Goal: Task Accomplishment & Management: Manage account settings

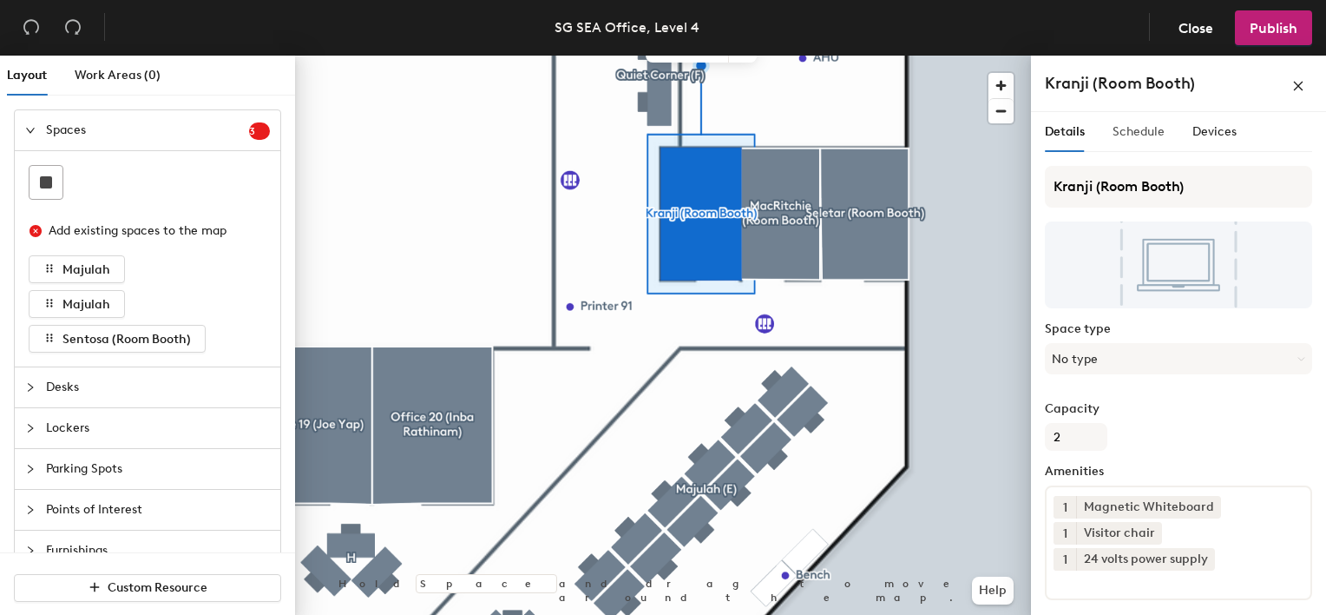
click at [1121, 122] on div "Schedule" at bounding box center [1139, 132] width 52 height 40
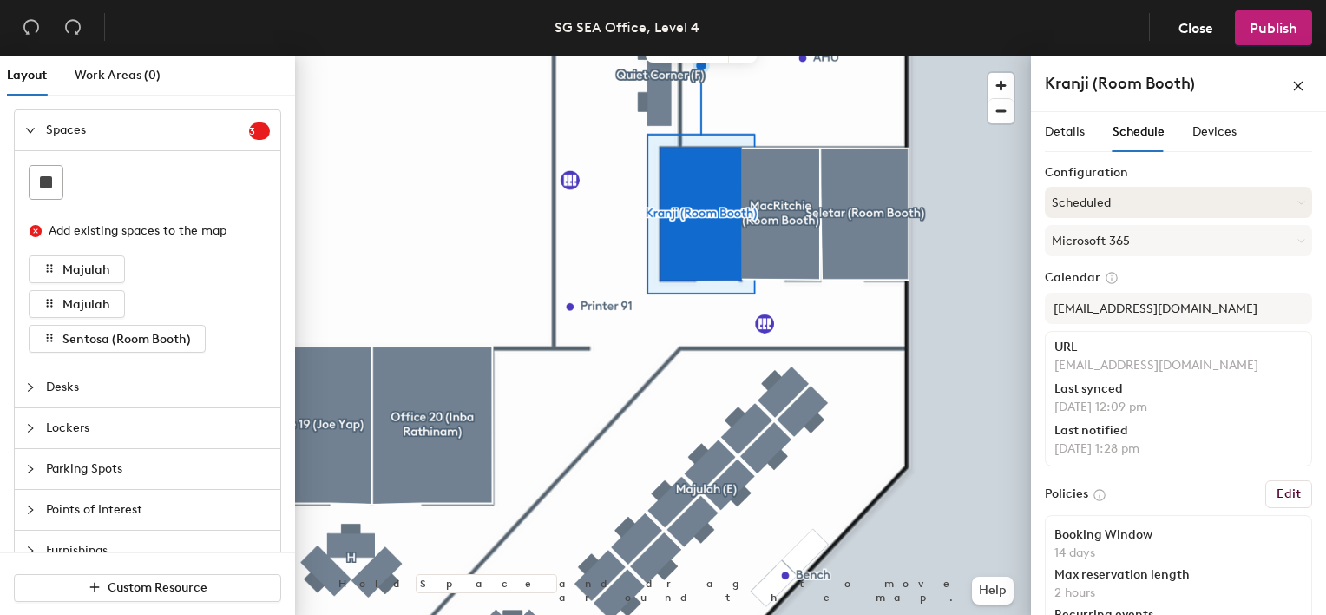
click at [1181, 192] on button "Scheduled" at bounding box center [1178, 202] width 267 height 31
click at [1118, 243] on div "On-demand" at bounding box center [1179, 246] width 266 height 26
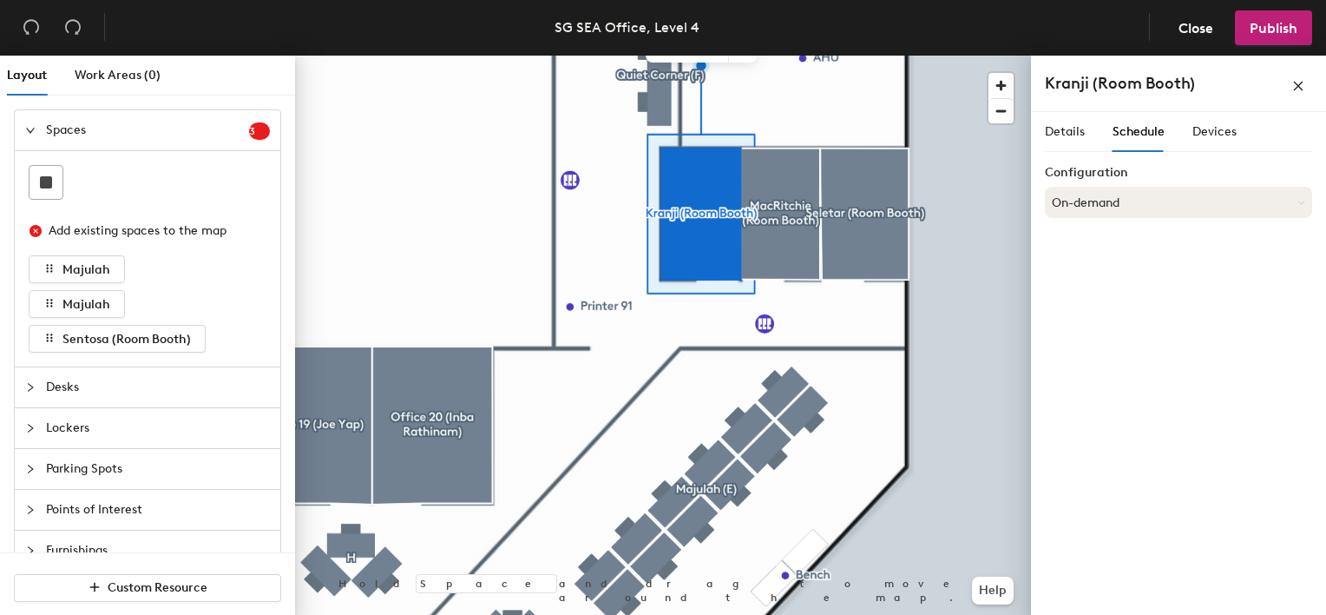
click at [1147, 212] on button "On-demand" at bounding box center [1178, 202] width 267 height 31
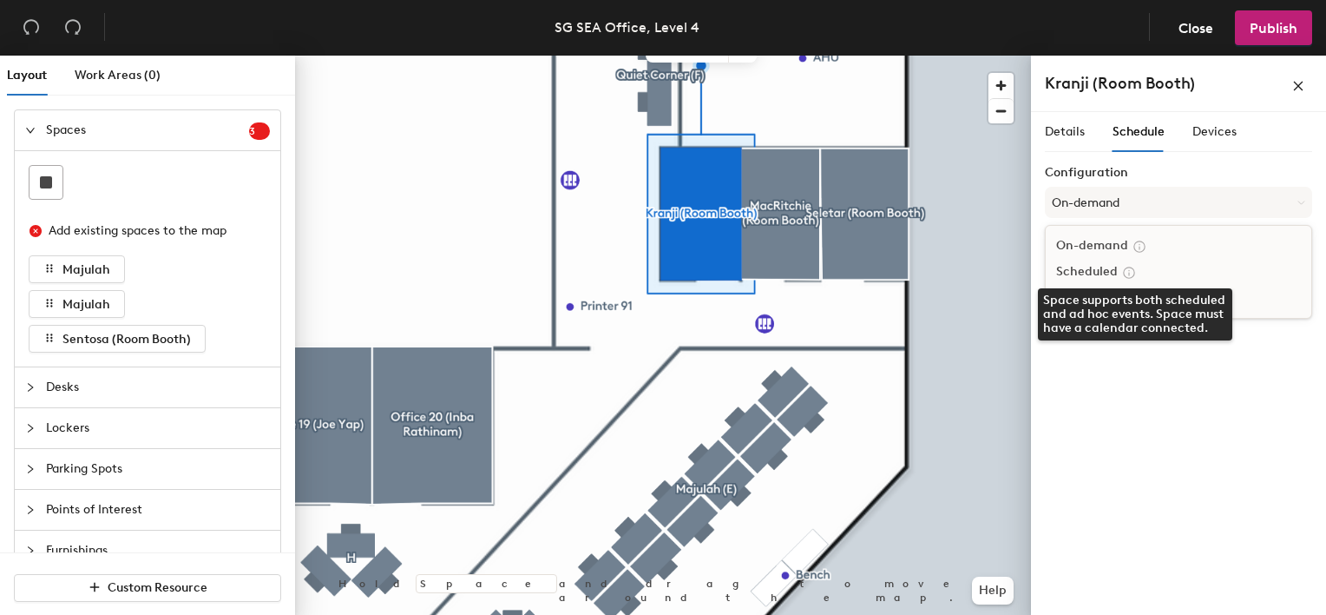
click at [1130, 267] on icon at bounding box center [1129, 273] width 16 height 16
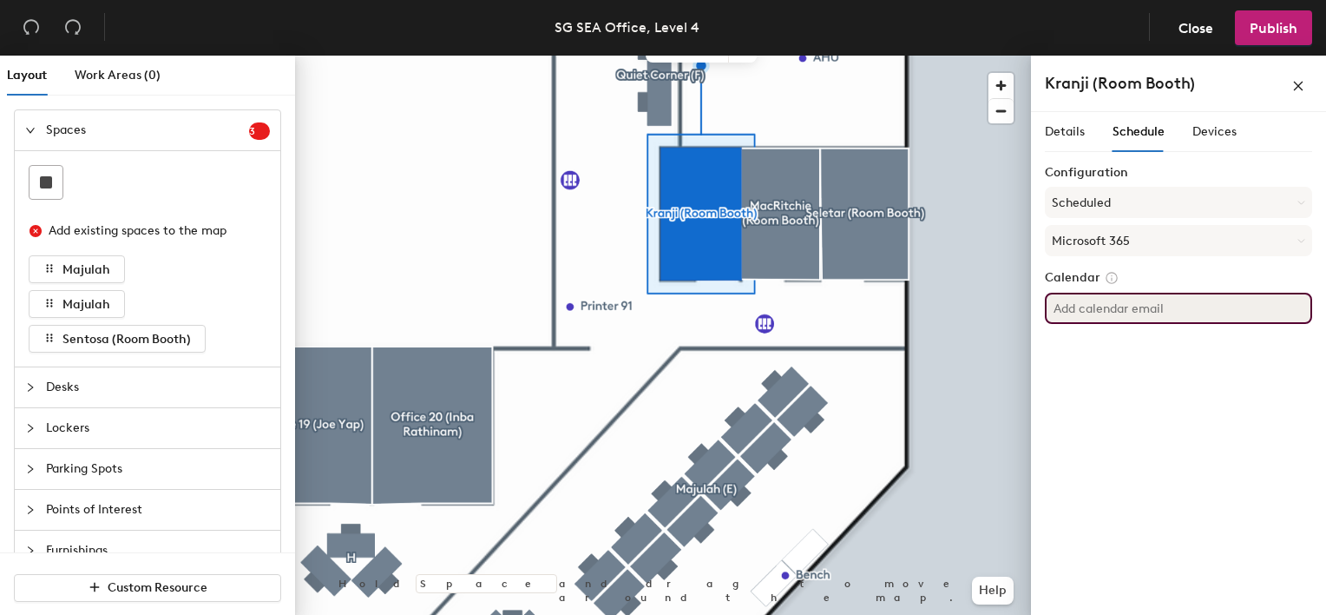
click at [1127, 306] on input at bounding box center [1178, 308] width 267 height 31
type input "k"
type input "sin-kranji"
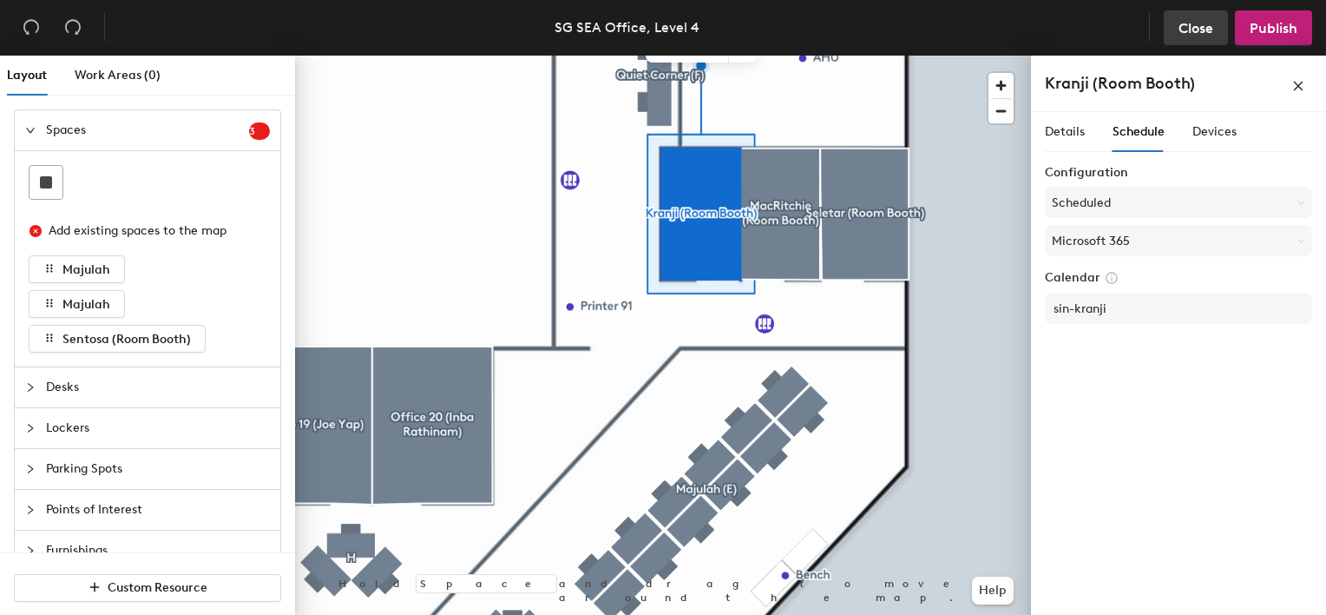
click at [1194, 34] on span "Close" at bounding box center [1196, 28] width 35 height 16
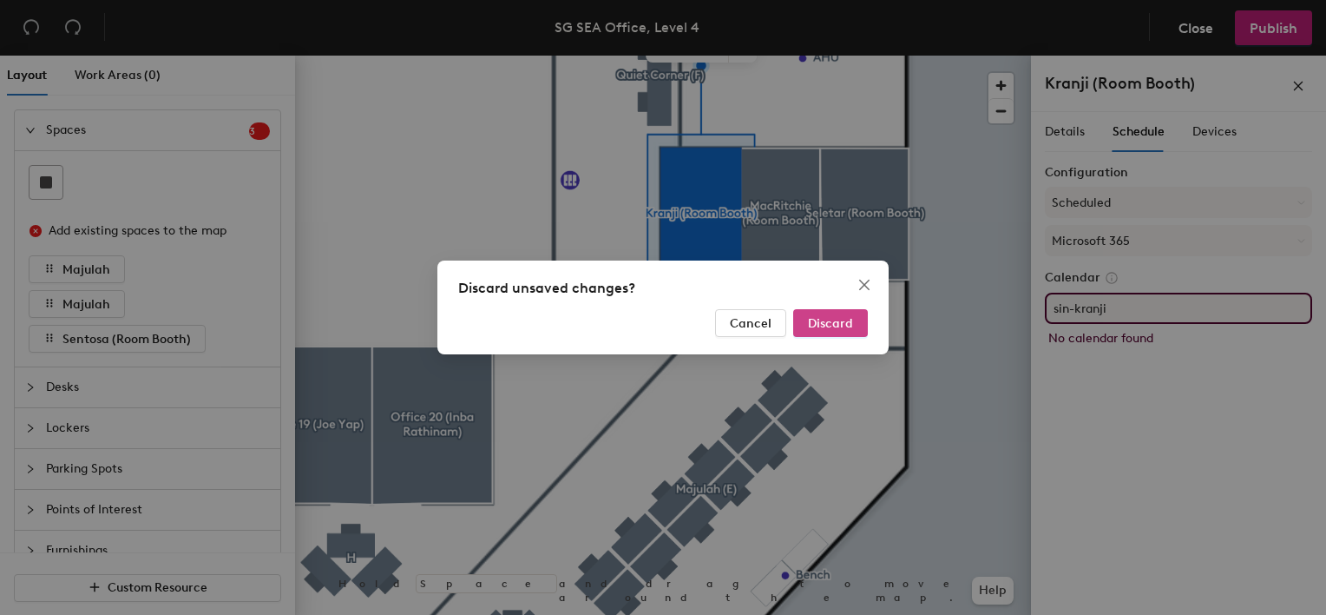
click at [839, 323] on span "Discard" at bounding box center [830, 323] width 45 height 15
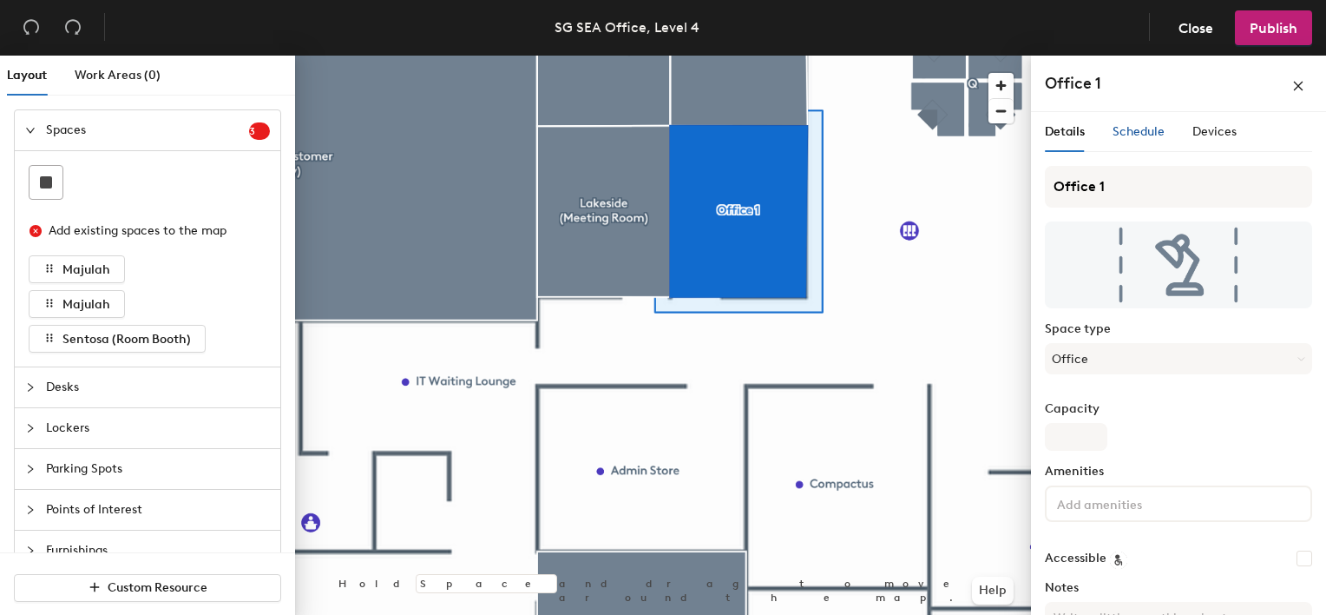
click at [1159, 129] on span "Schedule" at bounding box center [1139, 131] width 52 height 15
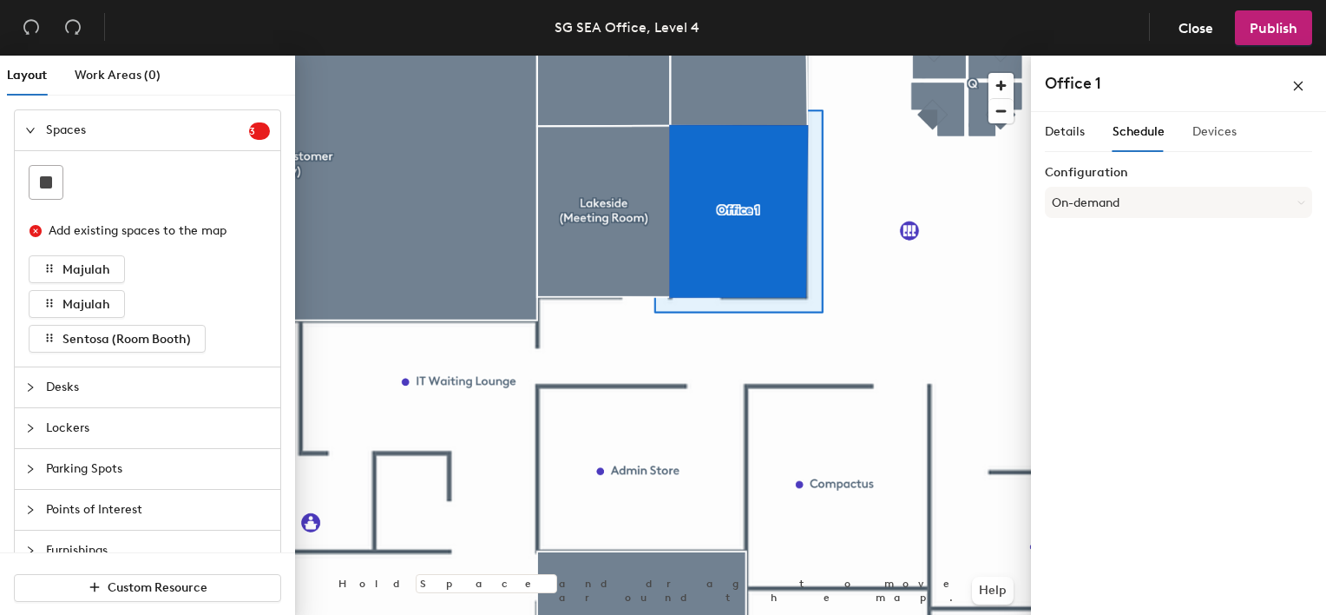
click at [1218, 141] on div "Devices" at bounding box center [1215, 132] width 44 height 40
click at [1134, 130] on span "Schedule" at bounding box center [1139, 131] width 52 height 15
click at [1055, 128] on span "Details" at bounding box center [1065, 131] width 40 height 15
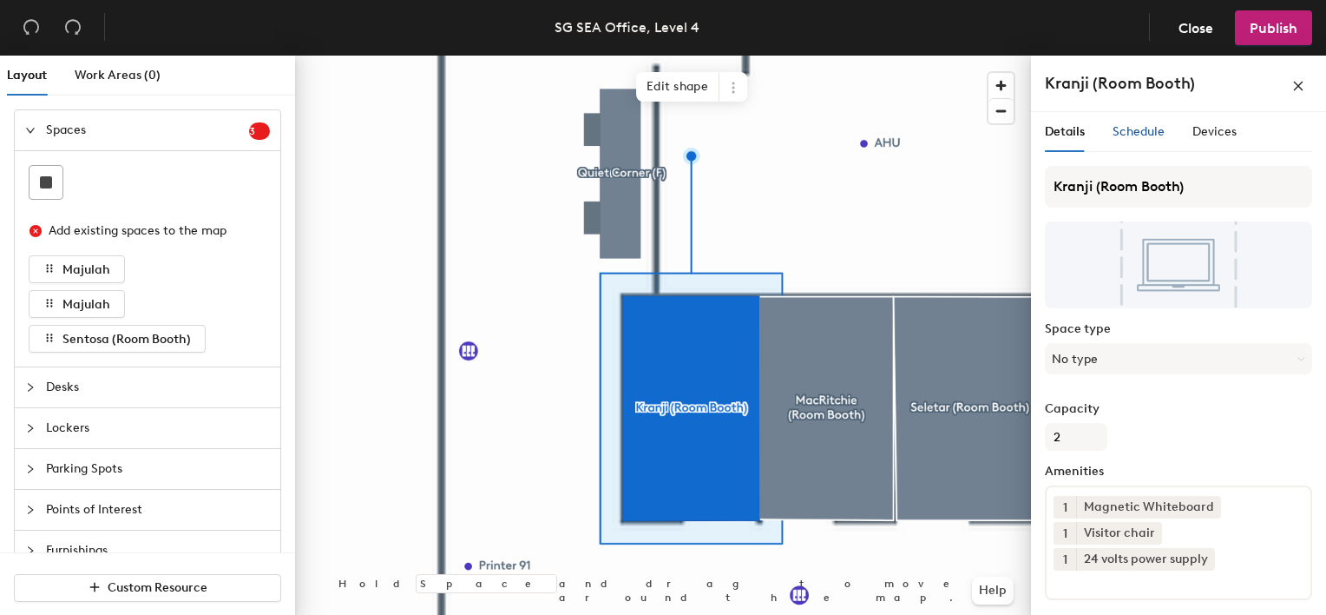
click at [1136, 135] on span "Schedule" at bounding box center [1139, 131] width 52 height 15
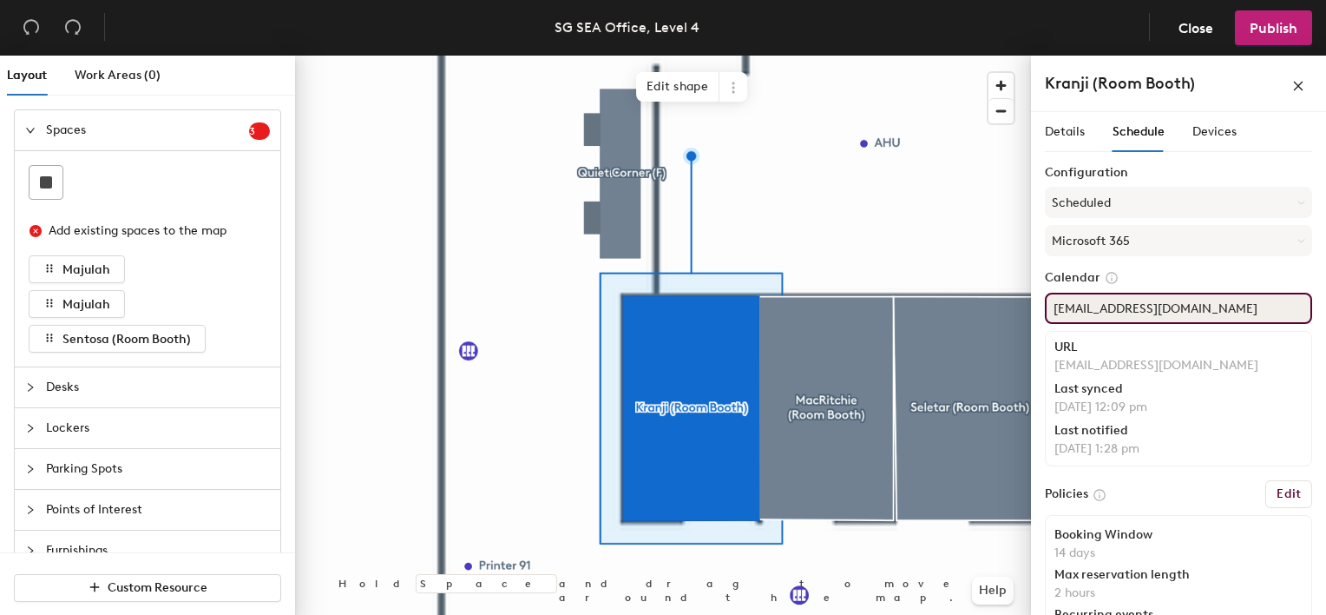
click at [1247, 309] on input "SIN-Kranji@rockwellautomation.com" at bounding box center [1178, 308] width 267 height 31
click at [847, 316] on div "Layout Work Areas (0) Spaces 3 Add existing spaces to the map Majulah Majulah S…" at bounding box center [663, 339] width 1326 height 566
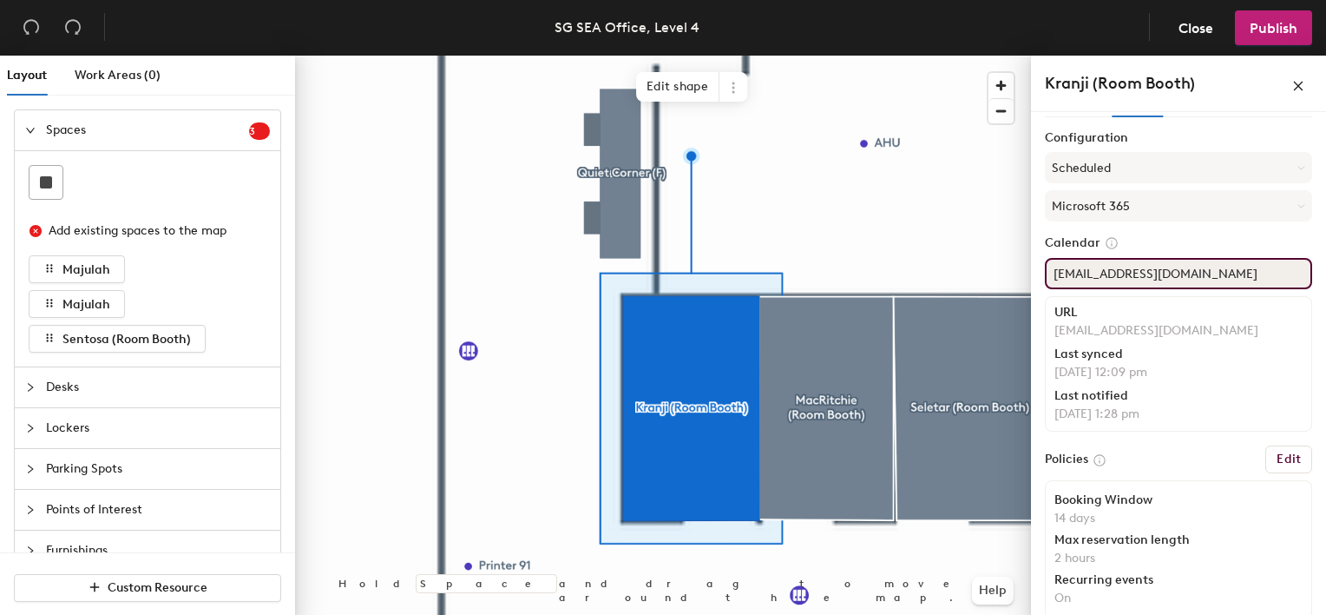
scroll to position [52, 0]
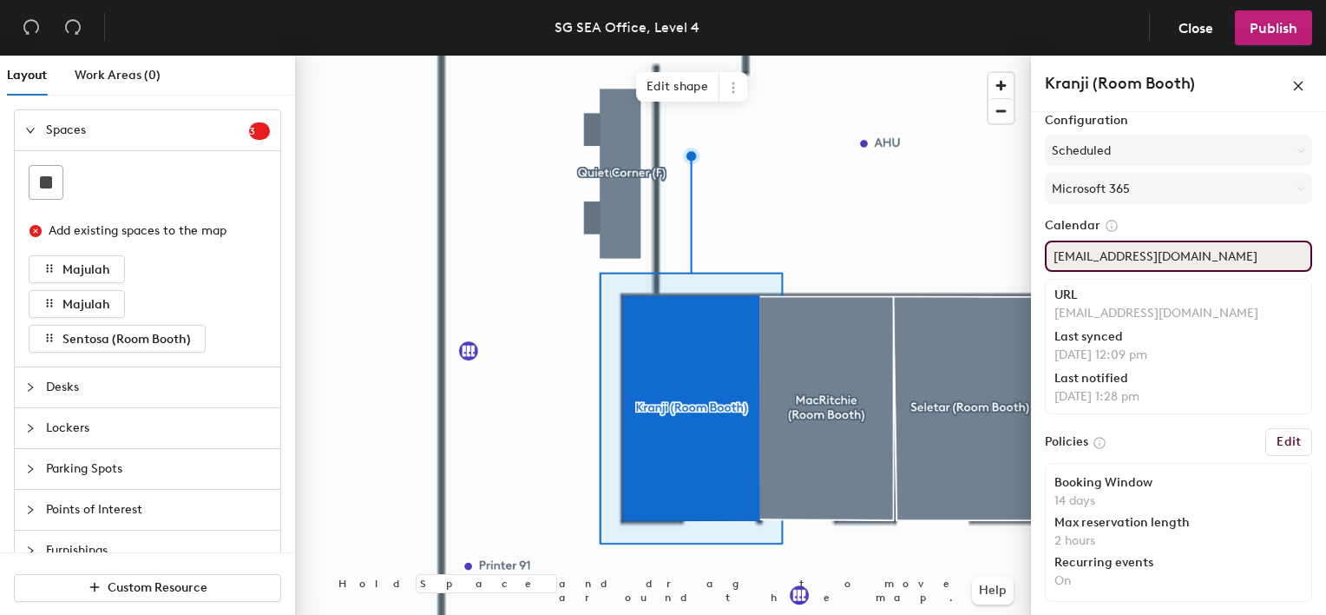
click at [1238, 242] on input "SIN-Kranji@rockwellautomation.com" at bounding box center [1178, 255] width 267 height 31
click at [660, 275] on div "Layout Work Areas (0) Spaces 3 Add existing spaces to the map Majulah Majulah S…" at bounding box center [663, 339] width 1326 height 566
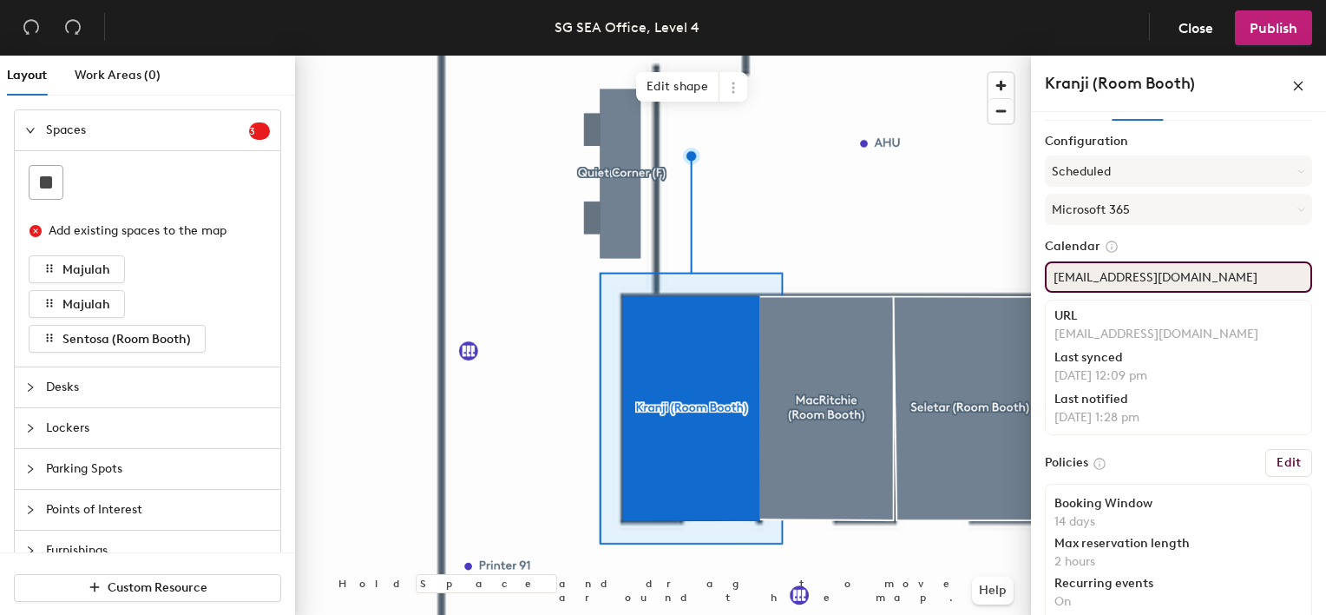
scroll to position [0, 0]
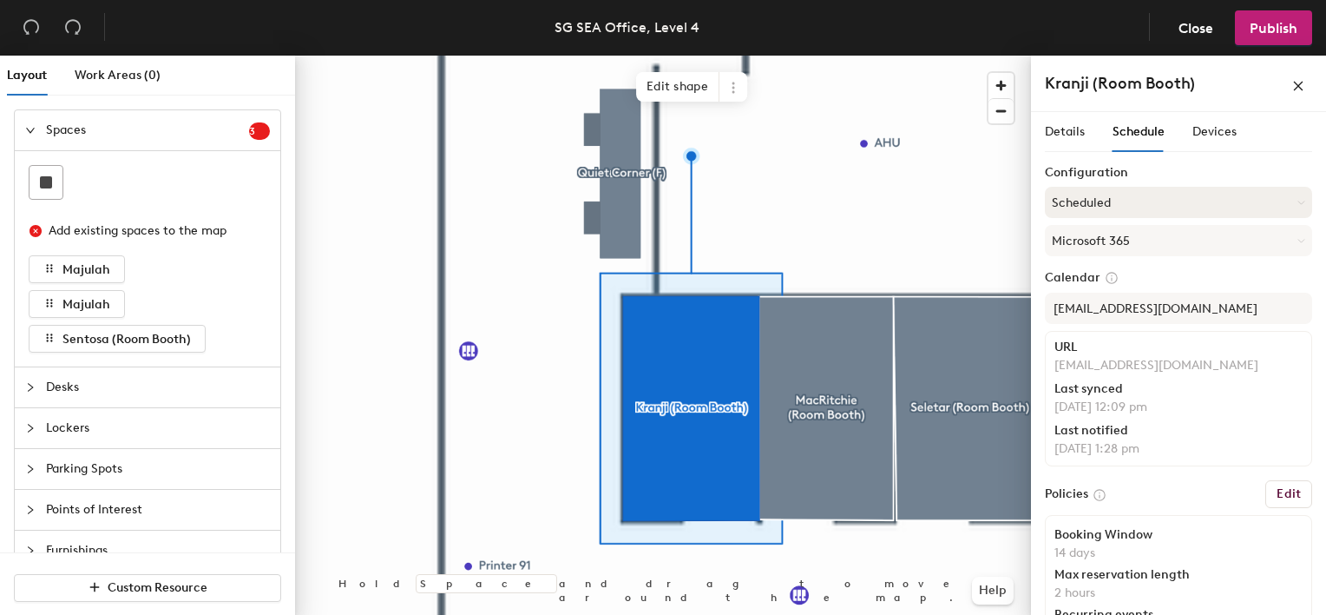
drag, startPoint x: 1120, startPoint y: 198, endPoint x: 1115, endPoint y: 214, distance: 16.5
click at [1120, 196] on button "Scheduled" at bounding box center [1178, 202] width 267 height 31
click at [1103, 243] on div "On-demand" at bounding box center [1179, 246] width 266 height 26
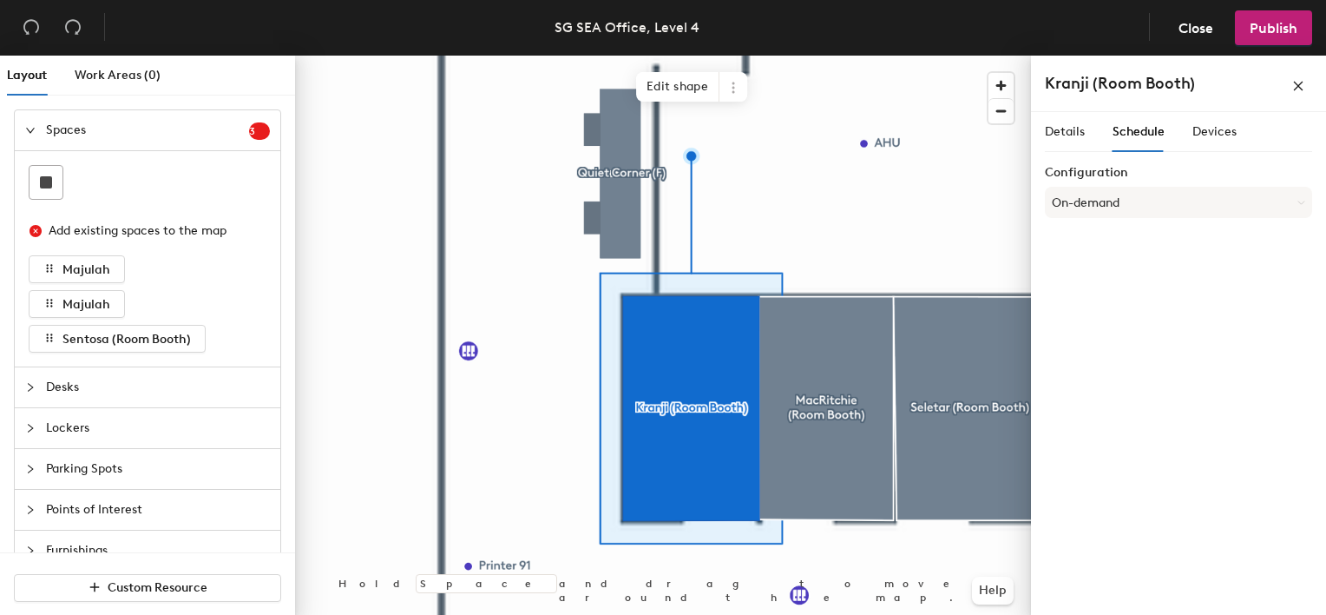
click at [1135, 134] on span "Schedule" at bounding box center [1139, 131] width 52 height 15
click at [1141, 134] on span "Schedule" at bounding box center [1139, 131] width 52 height 15
click at [1128, 207] on button "On-demand" at bounding box center [1178, 202] width 267 height 31
click at [1102, 265] on div "Scheduled" at bounding box center [1179, 272] width 266 height 26
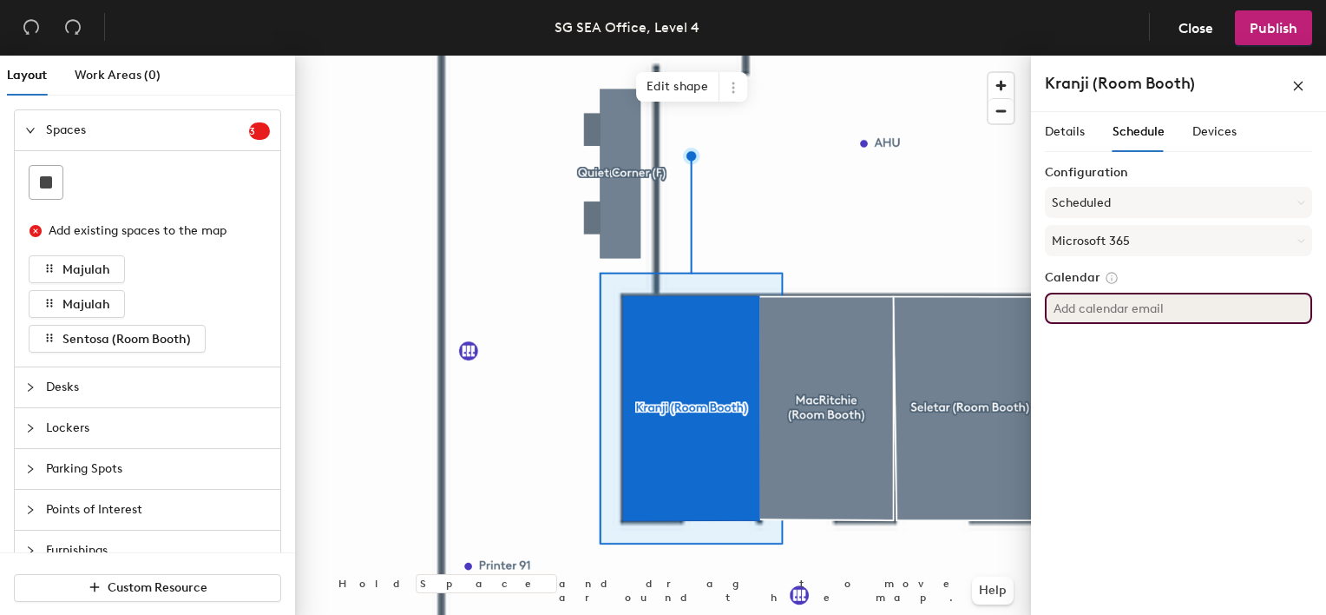
click at [1157, 312] on input at bounding box center [1178, 308] width 267 height 31
type input "sin-kranji@rockwellautomation.com"
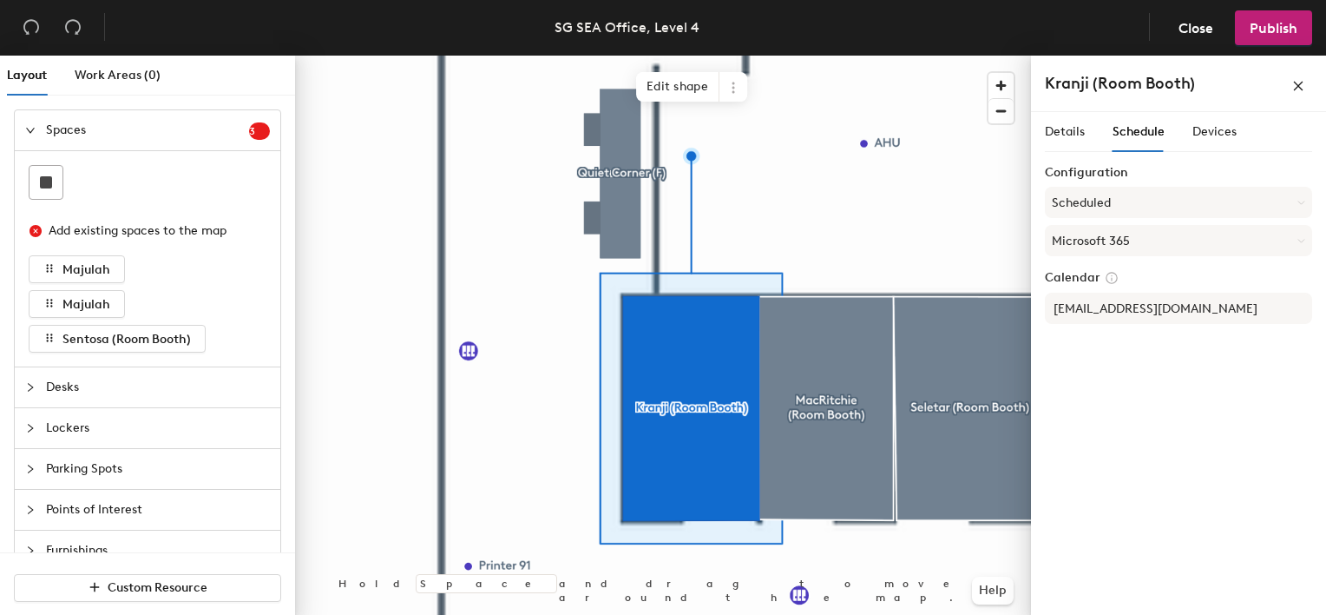
click at [1130, 361] on div "Details Schedule Devices Configuration Scheduled Microsoft 365 Calendar sin-kra…" at bounding box center [1178, 367] width 295 height 510
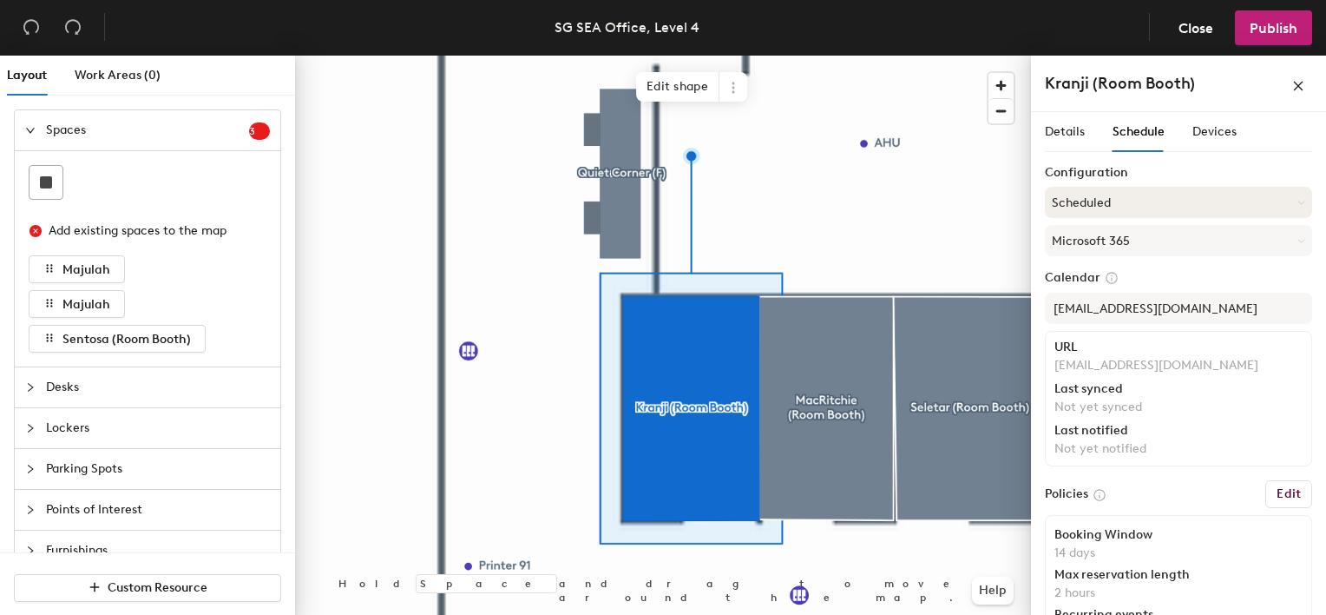
click at [1154, 201] on button "Scheduled" at bounding box center [1178, 202] width 267 height 31
click at [1100, 243] on div "On-demand" at bounding box center [1179, 246] width 266 height 26
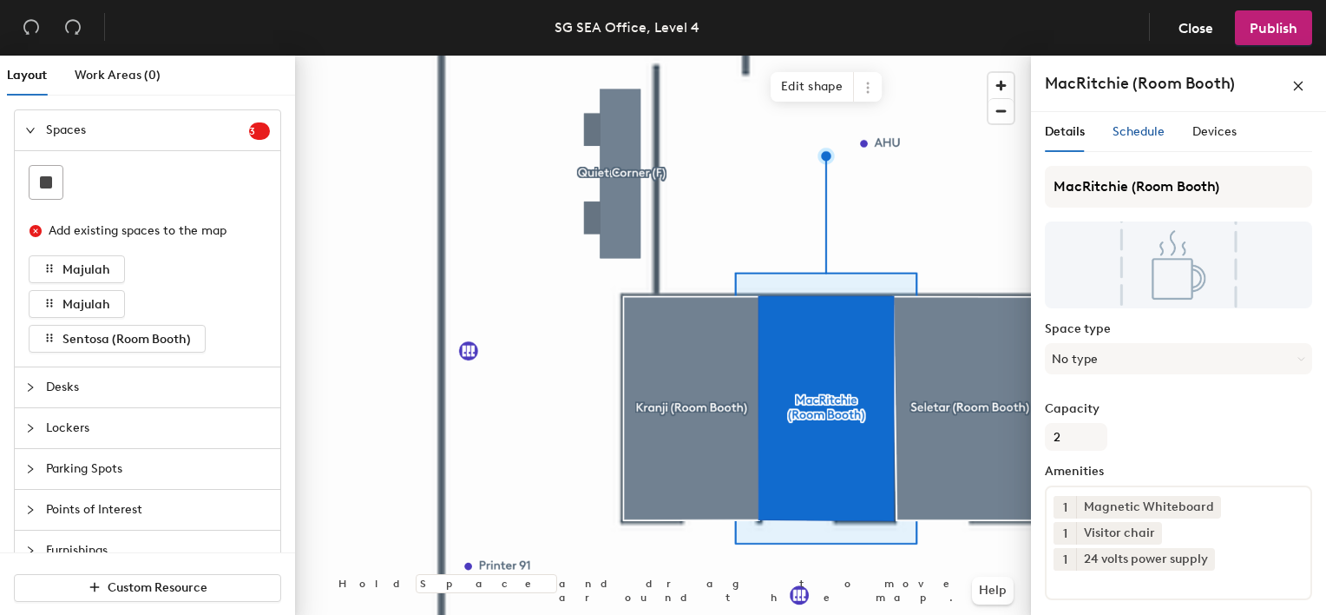
click at [1156, 138] on div "Schedule" at bounding box center [1139, 131] width 52 height 19
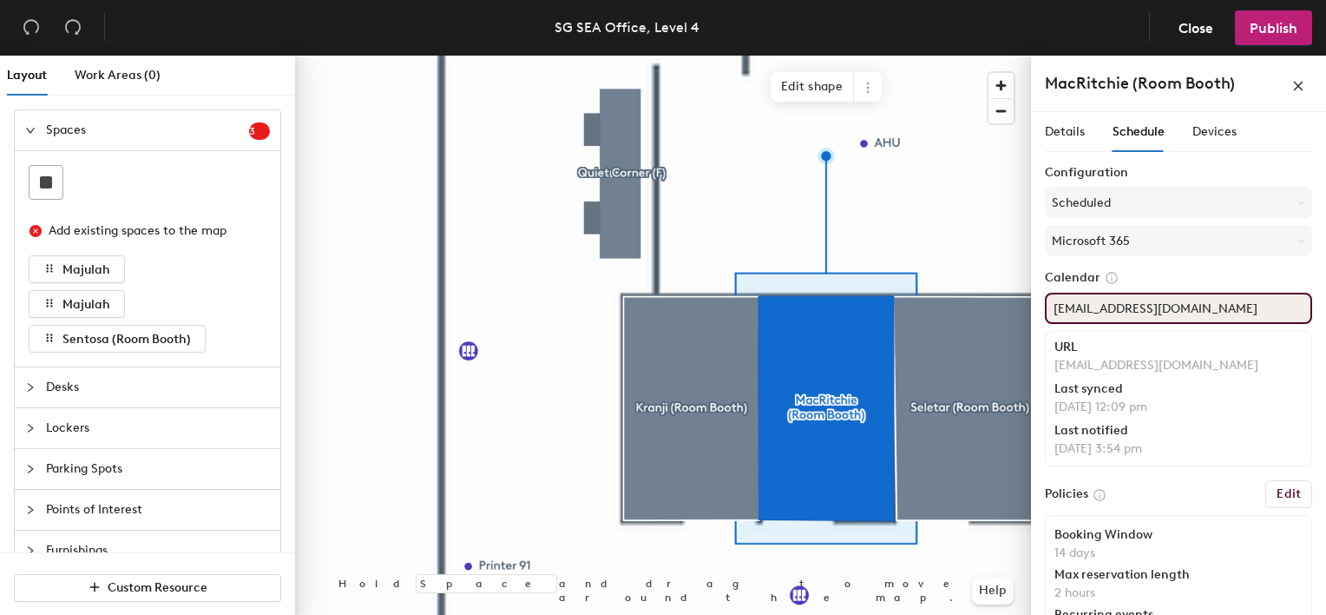
scroll to position [0, 5]
drag, startPoint x: 1050, startPoint y: 312, endPoint x: 1329, endPoint y: 307, distance: 278.7
click at [1325, 307] on html "Skip navigation Schedule Office People Analytics Visits Deliveries Services Man…" at bounding box center [663, 307] width 1326 height 615
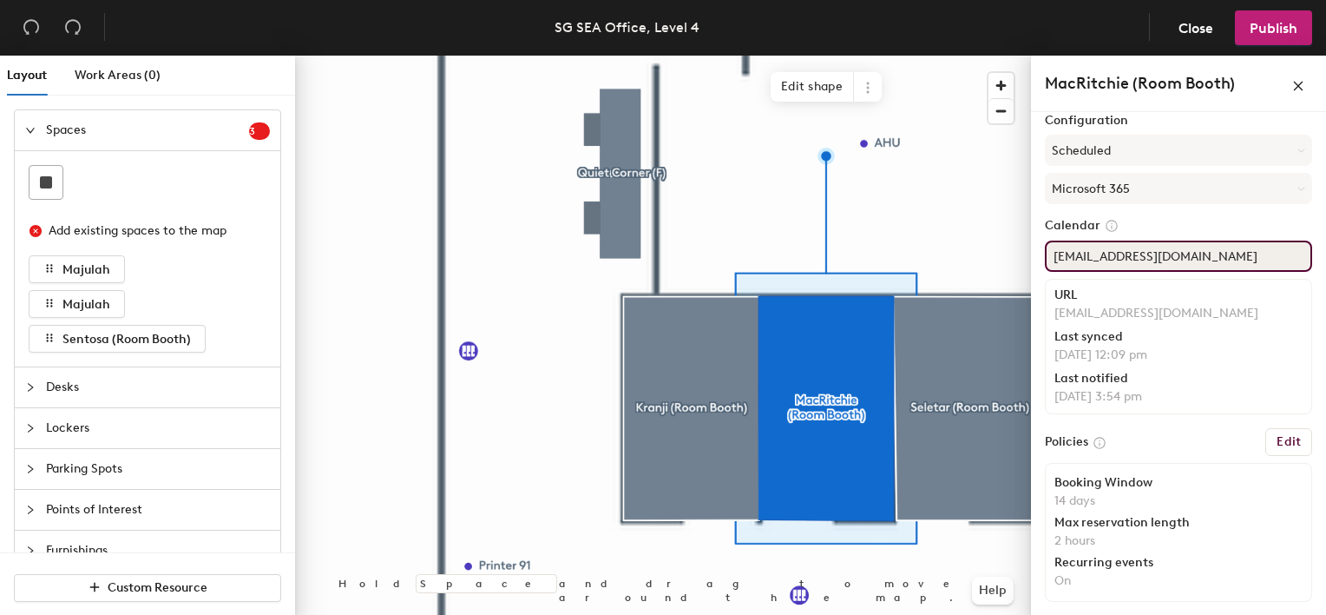
scroll to position [0, 0]
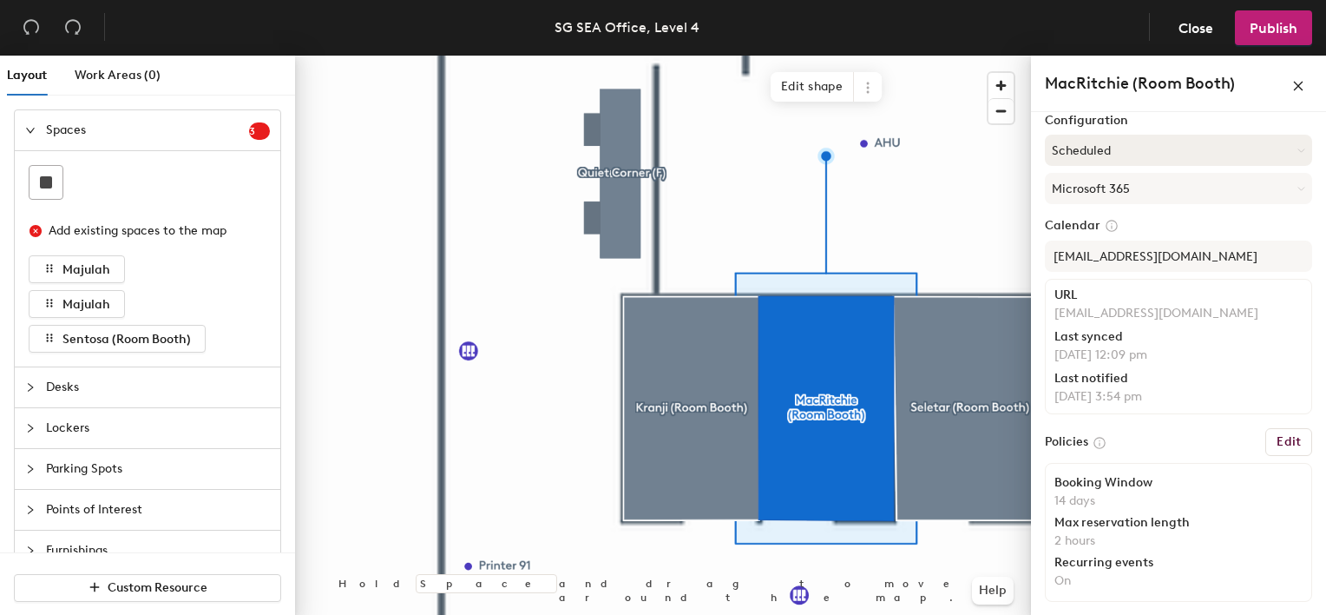
click at [1145, 140] on button "Scheduled" at bounding box center [1178, 150] width 267 height 31
click at [1117, 190] on div "On-demand" at bounding box center [1179, 194] width 266 height 26
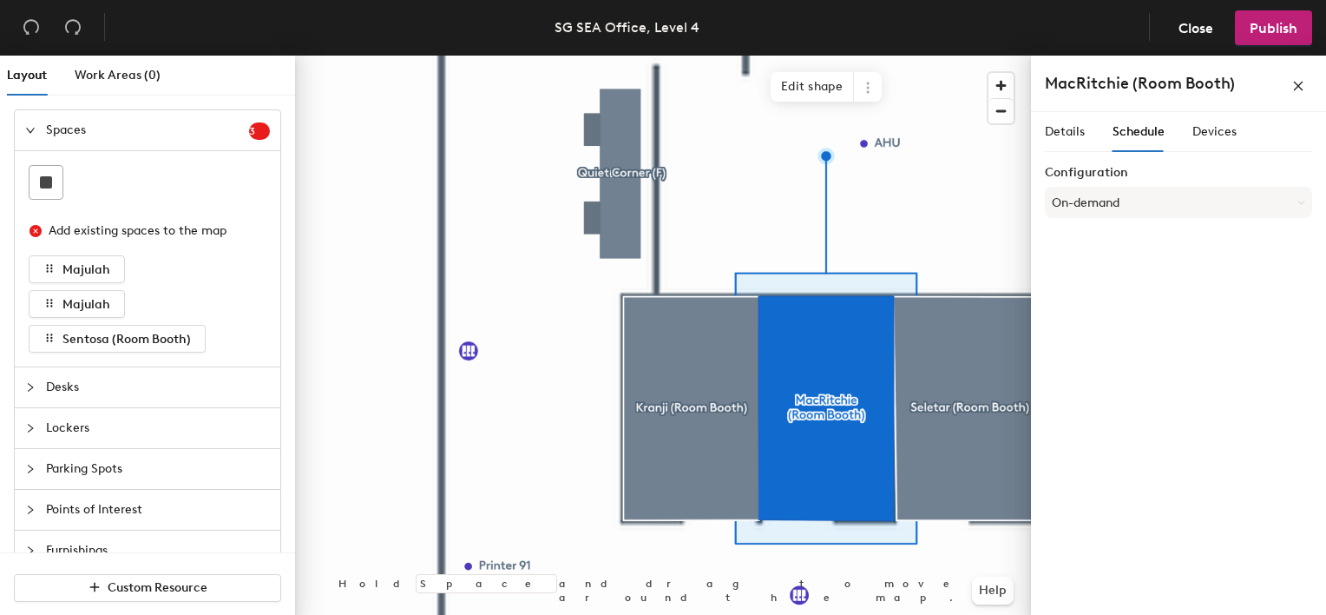
click at [1186, 307] on div "Details Schedule Devices Configuration On-demand" at bounding box center [1178, 367] width 295 height 510
click at [1281, 31] on span "Publish" at bounding box center [1274, 28] width 48 height 16
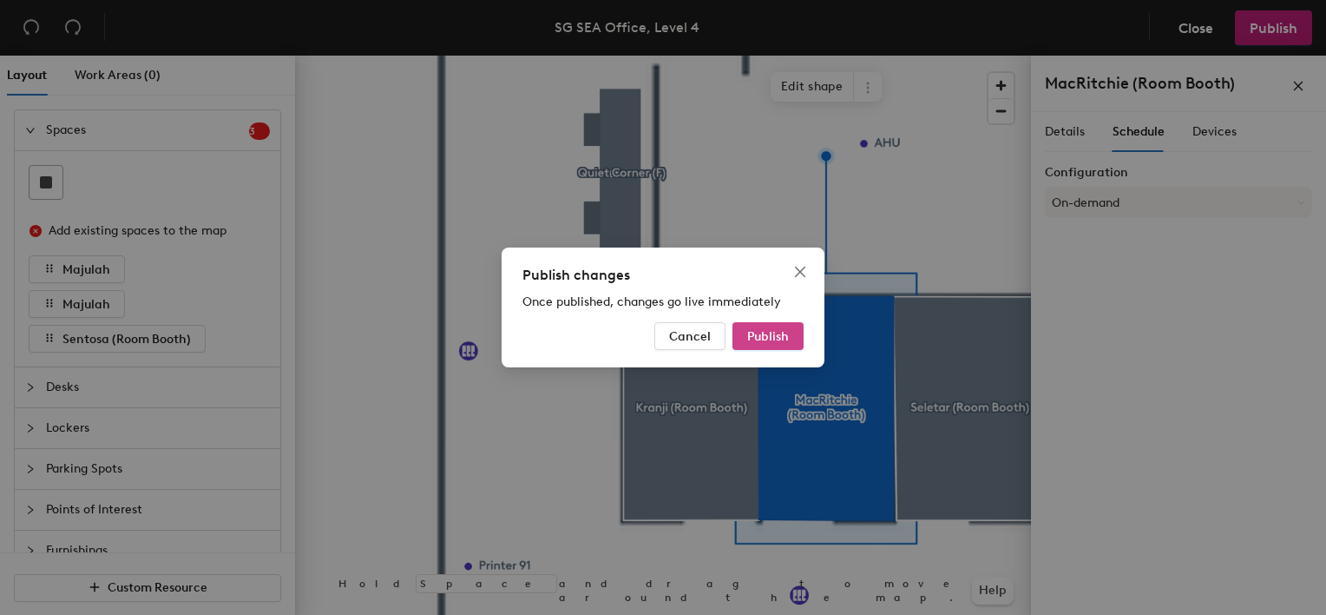
click at [783, 342] on span "Publish" at bounding box center [768, 336] width 42 height 15
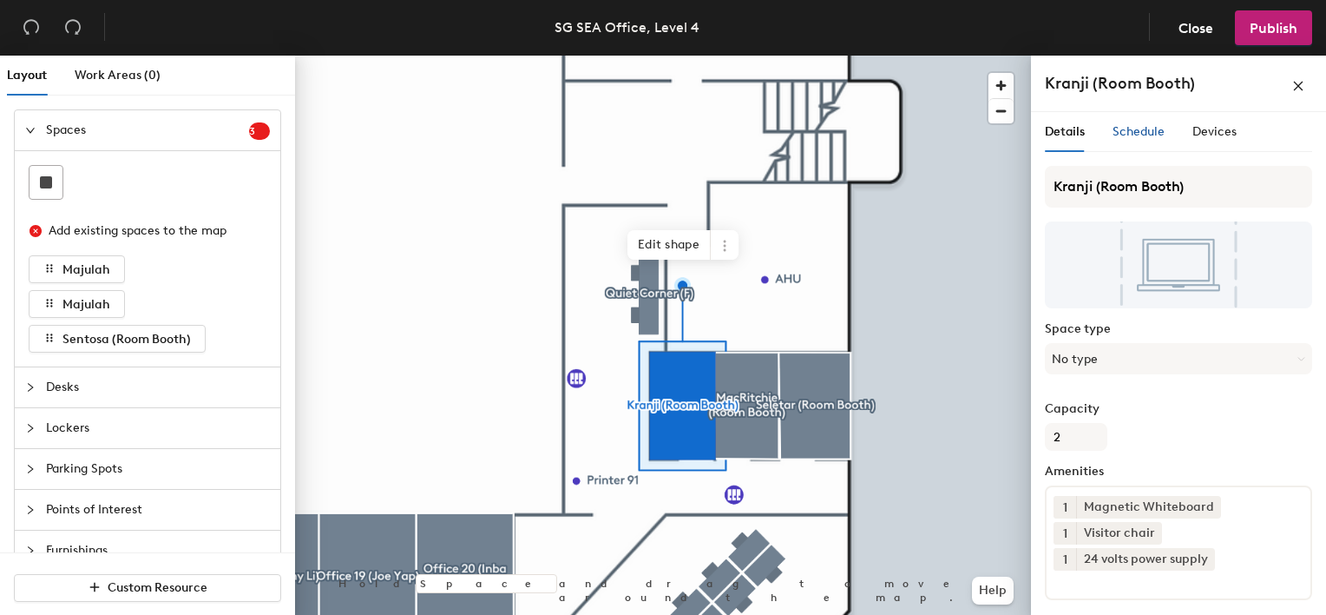
click at [1153, 125] on span "Schedule" at bounding box center [1139, 131] width 52 height 15
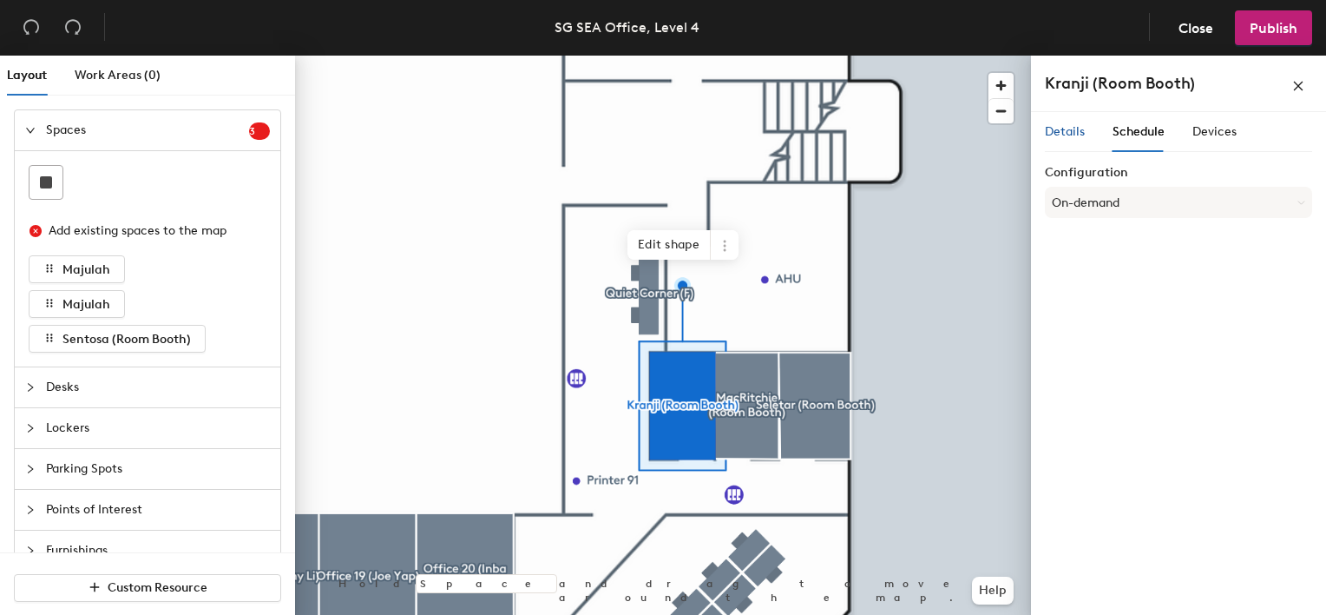
click at [1082, 140] on div "Details" at bounding box center [1065, 131] width 40 height 19
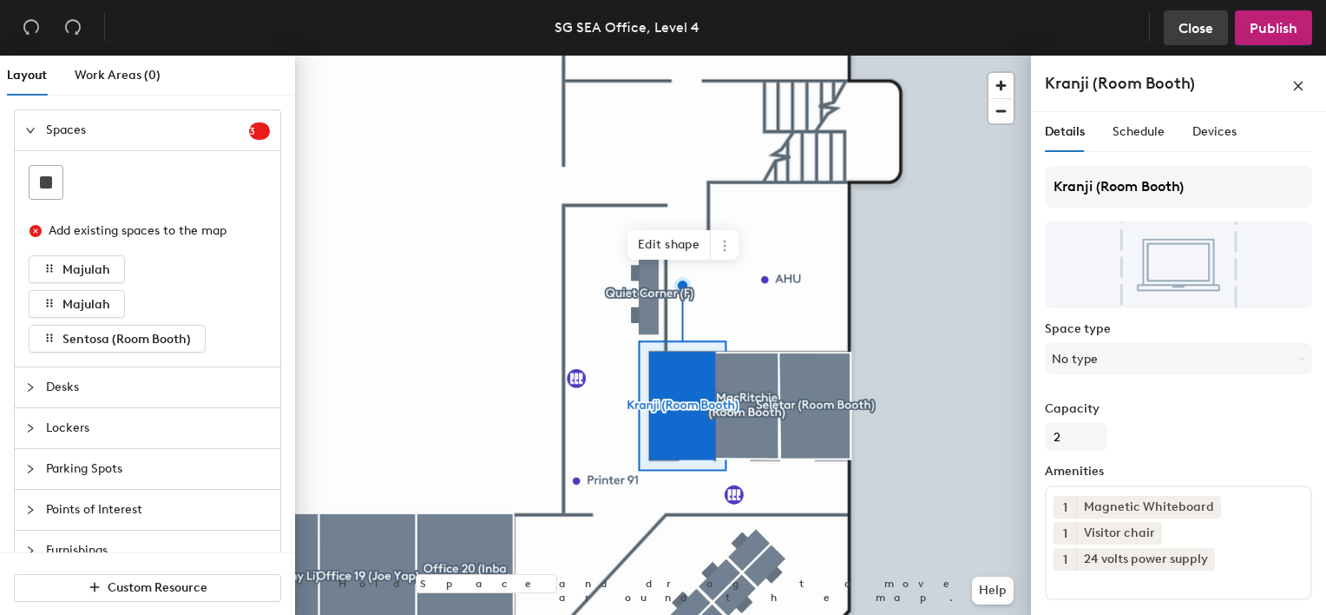
click at [1198, 28] on span "Close" at bounding box center [1196, 28] width 35 height 16
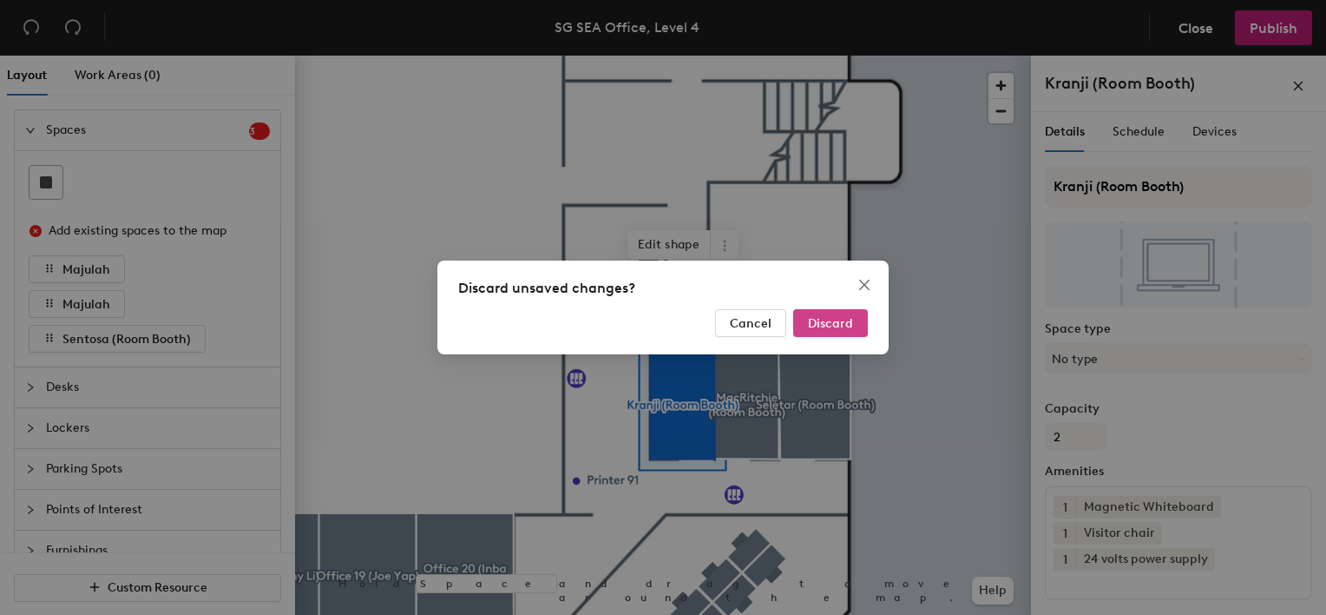
click at [840, 322] on span "Discard" at bounding box center [830, 323] width 45 height 15
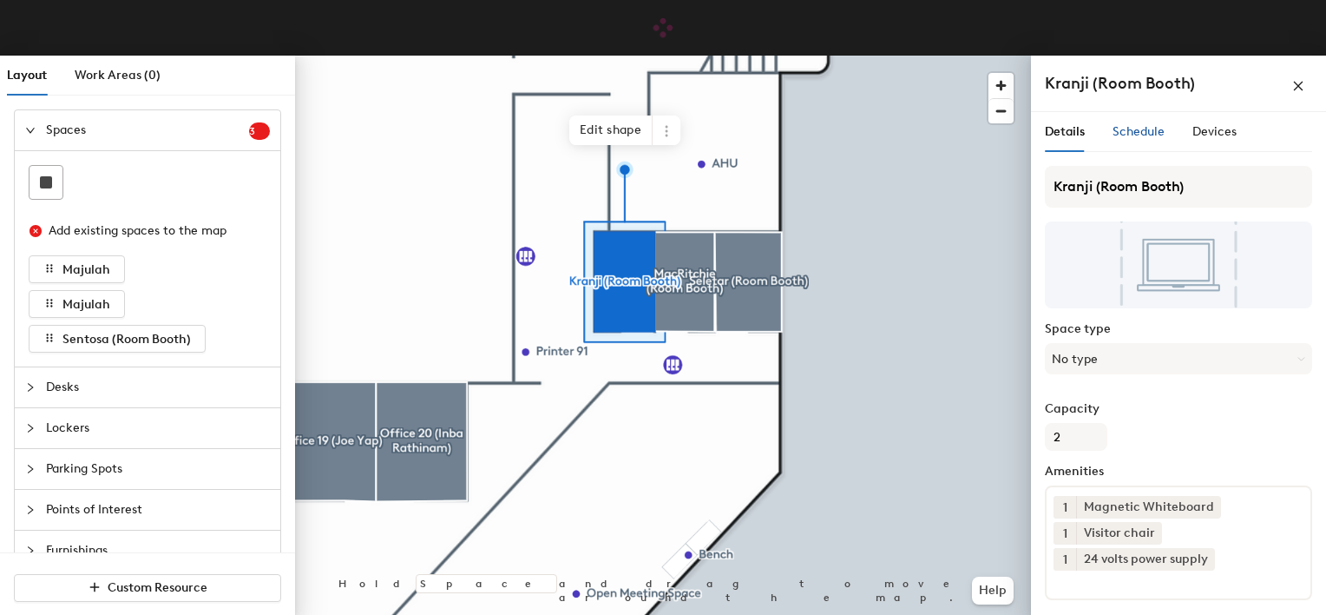
click at [1149, 124] on span "Schedule" at bounding box center [1139, 131] width 52 height 15
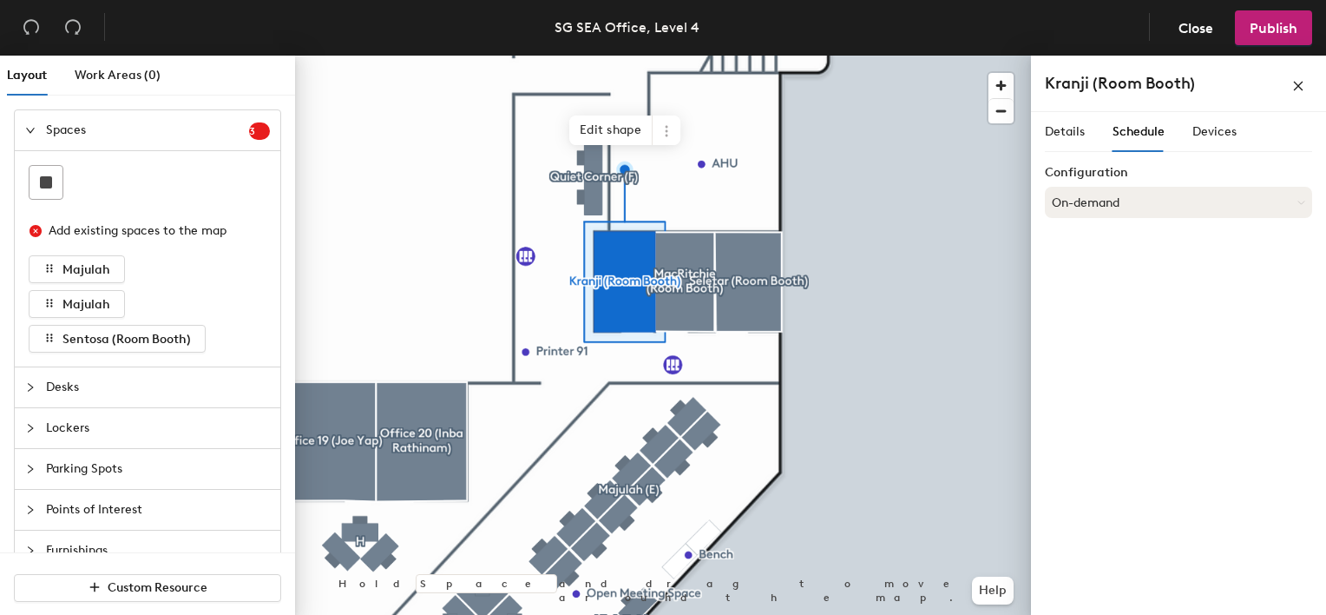
click at [1151, 201] on button "On-demand" at bounding box center [1178, 202] width 267 height 31
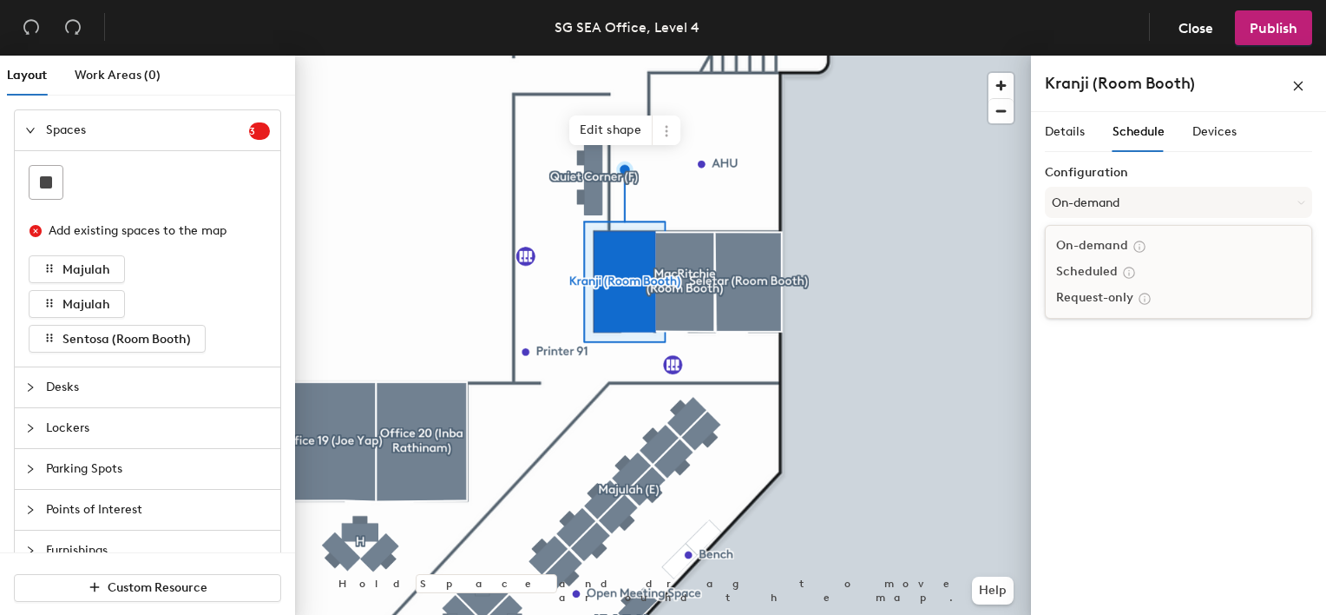
click at [1111, 247] on div "On-demand" at bounding box center [1179, 246] width 266 height 26
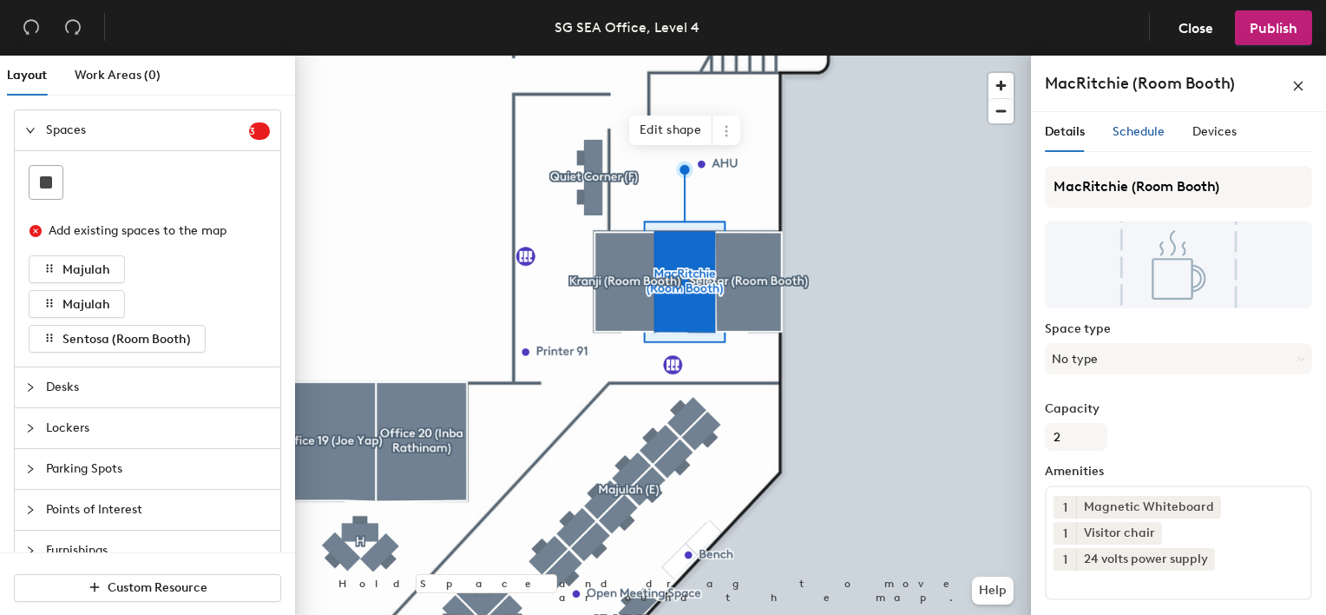
click at [1145, 136] on span "Schedule" at bounding box center [1139, 131] width 52 height 15
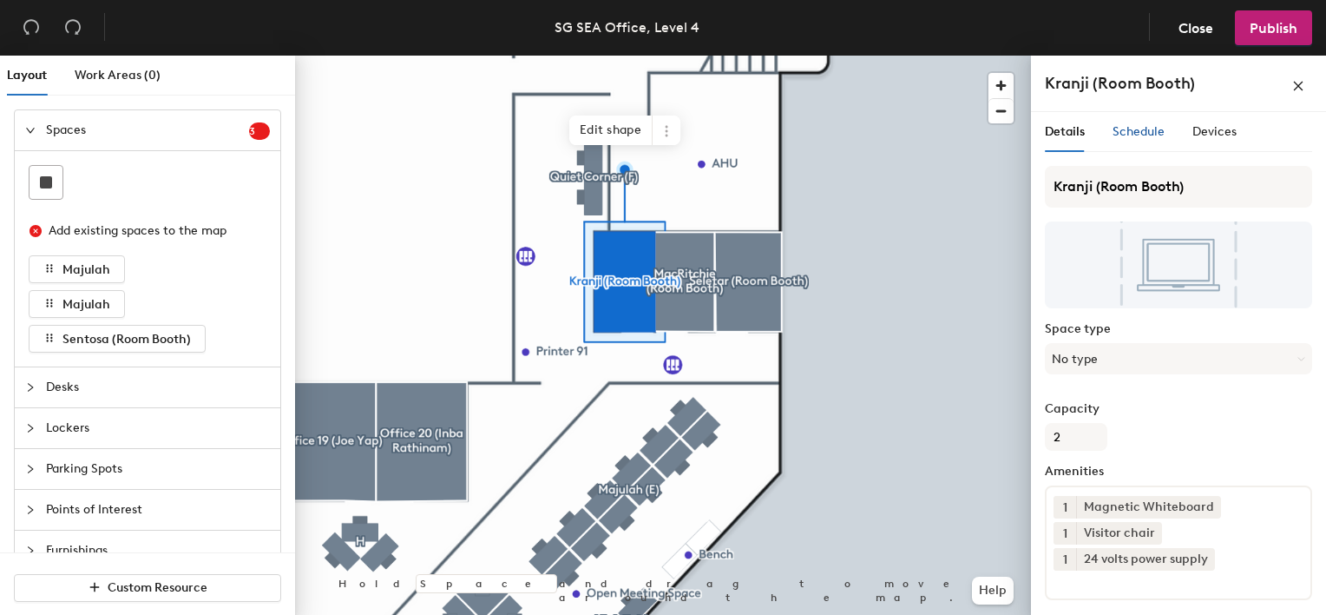
click at [1147, 126] on span "Schedule" at bounding box center [1139, 131] width 52 height 15
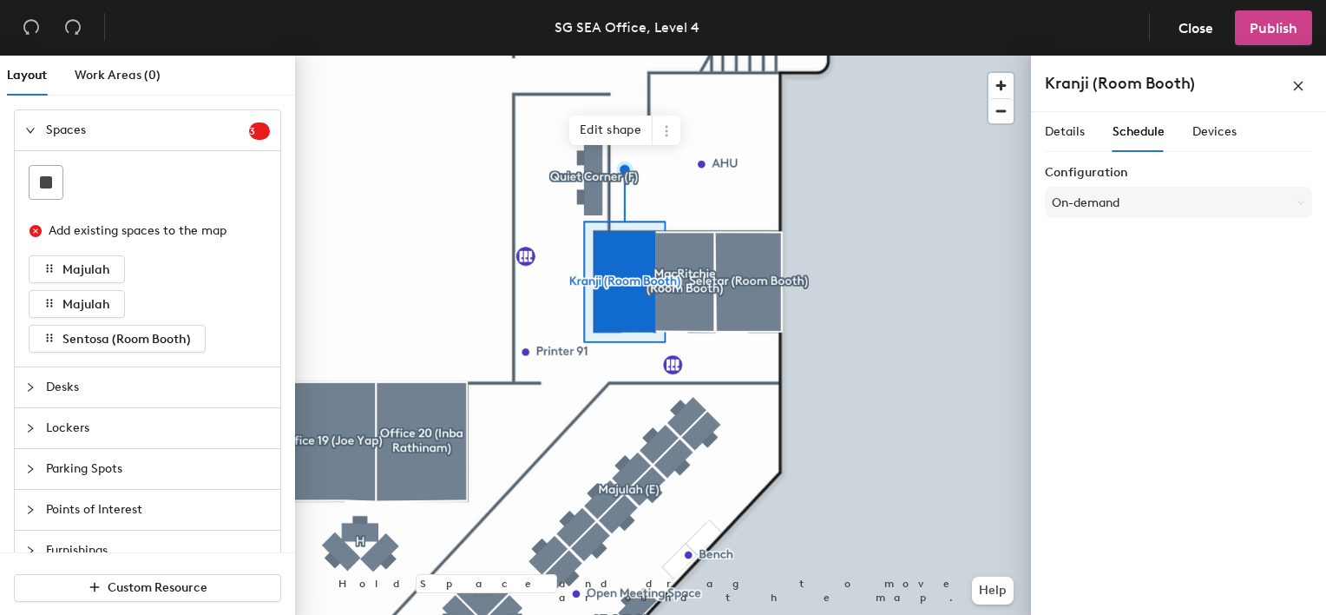
click at [1276, 17] on button "Publish" at bounding box center [1273, 27] width 77 height 35
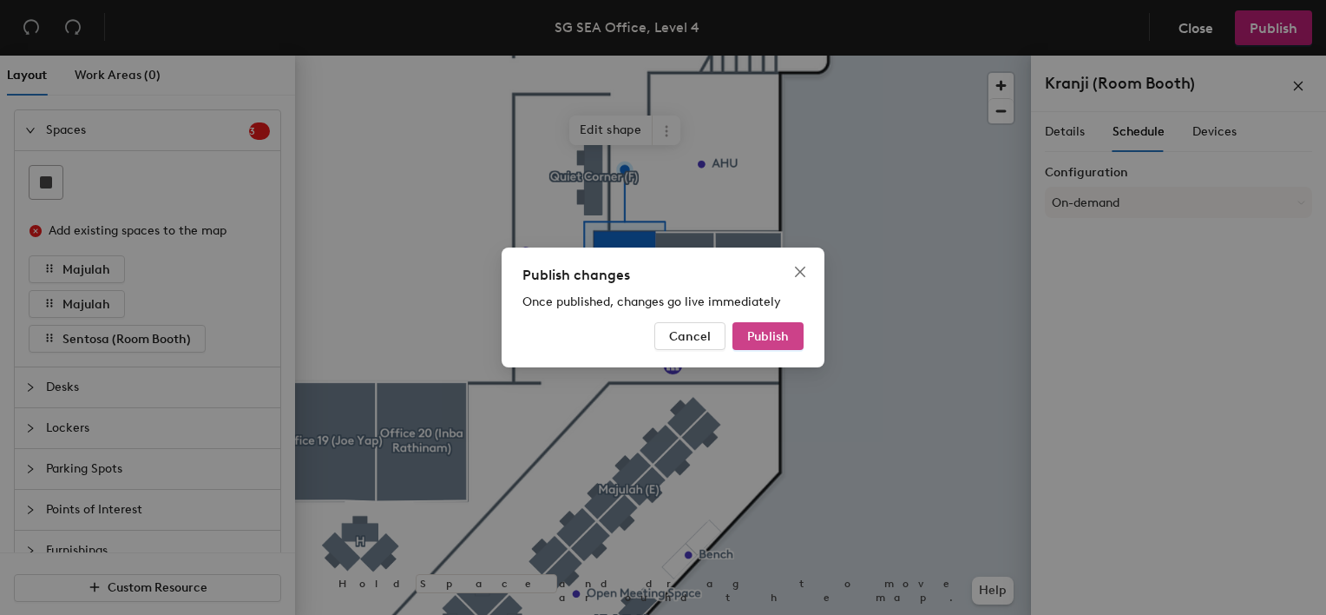
click at [787, 339] on span "Publish" at bounding box center [768, 336] width 42 height 15
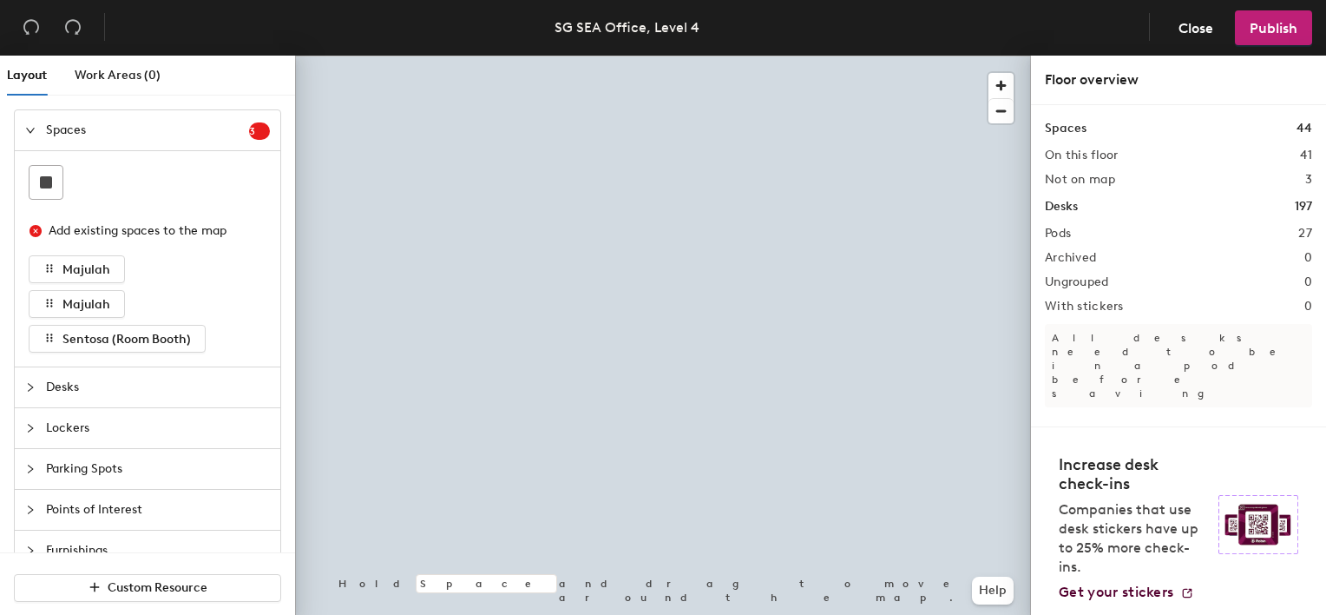
click at [1049, 368] on div "Layout Work Areas (0) Spaces 3 Add existing spaces to the map Majulah Majulah S…" at bounding box center [663, 339] width 1326 height 566
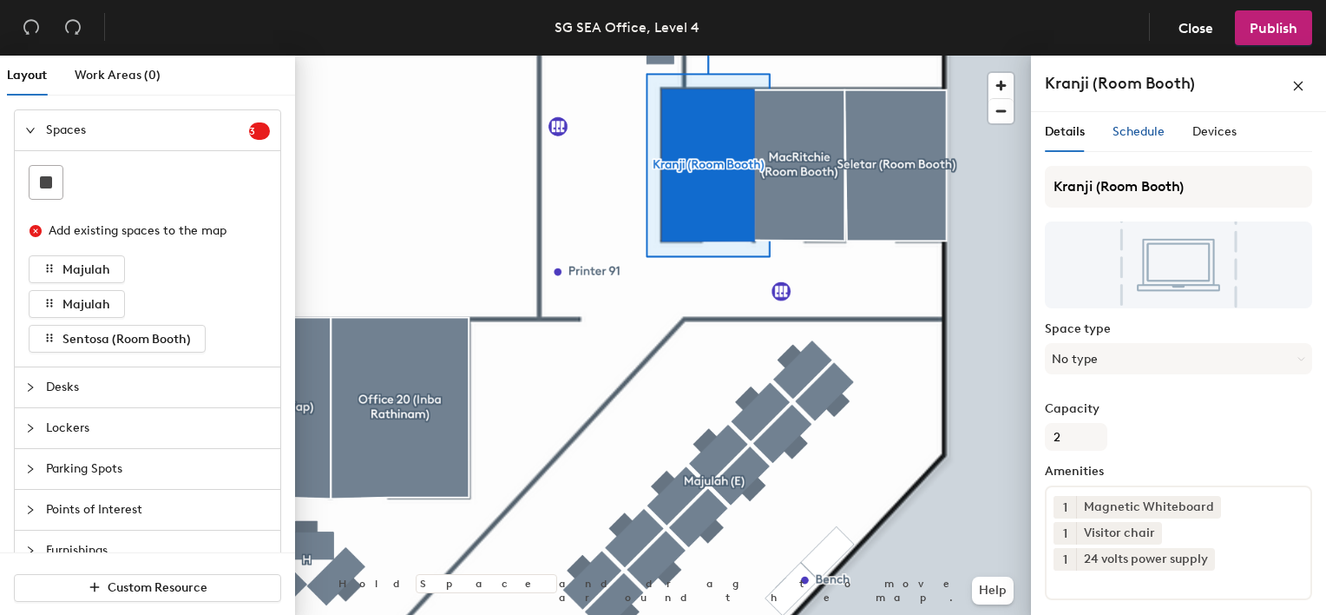
click at [1146, 135] on span "Schedule" at bounding box center [1139, 131] width 52 height 15
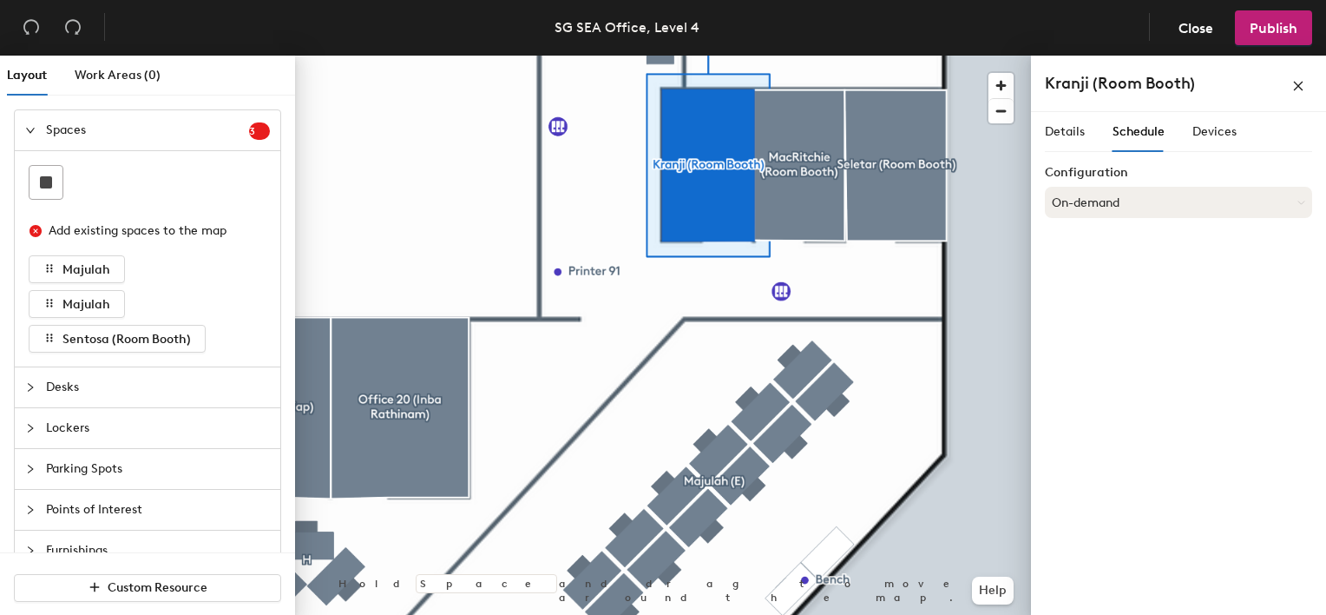
click at [1143, 207] on button "On-demand" at bounding box center [1178, 202] width 267 height 31
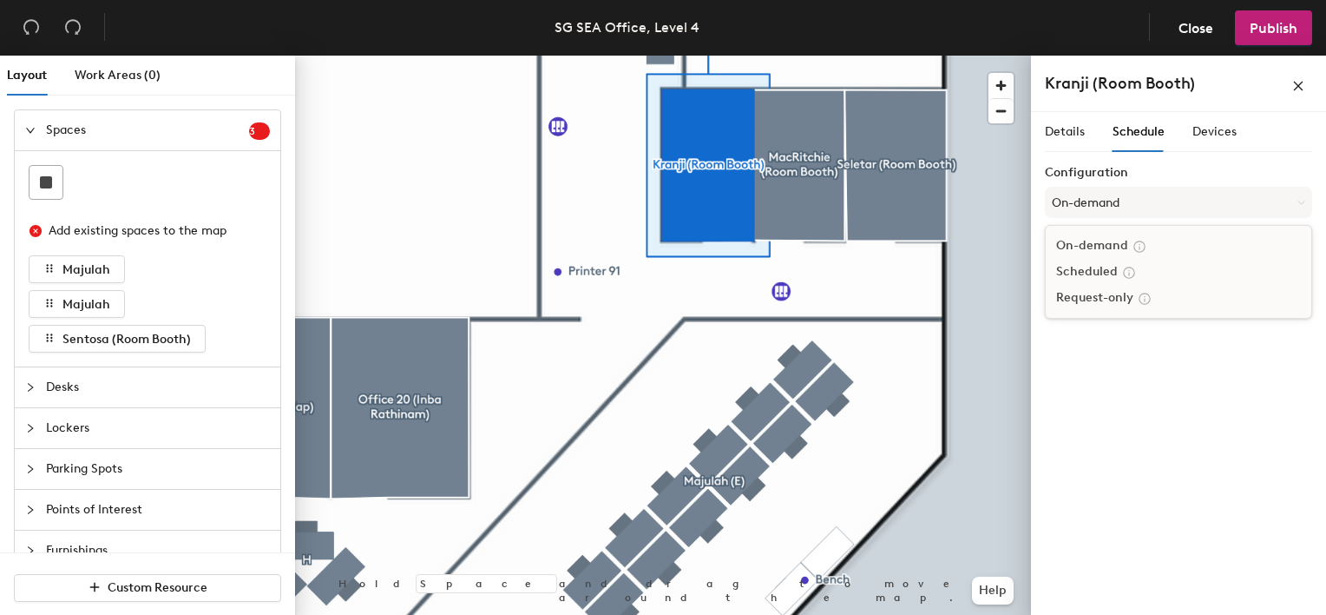
click at [1088, 273] on div "Scheduled" at bounding box center [1179, 272] width 266 height 26
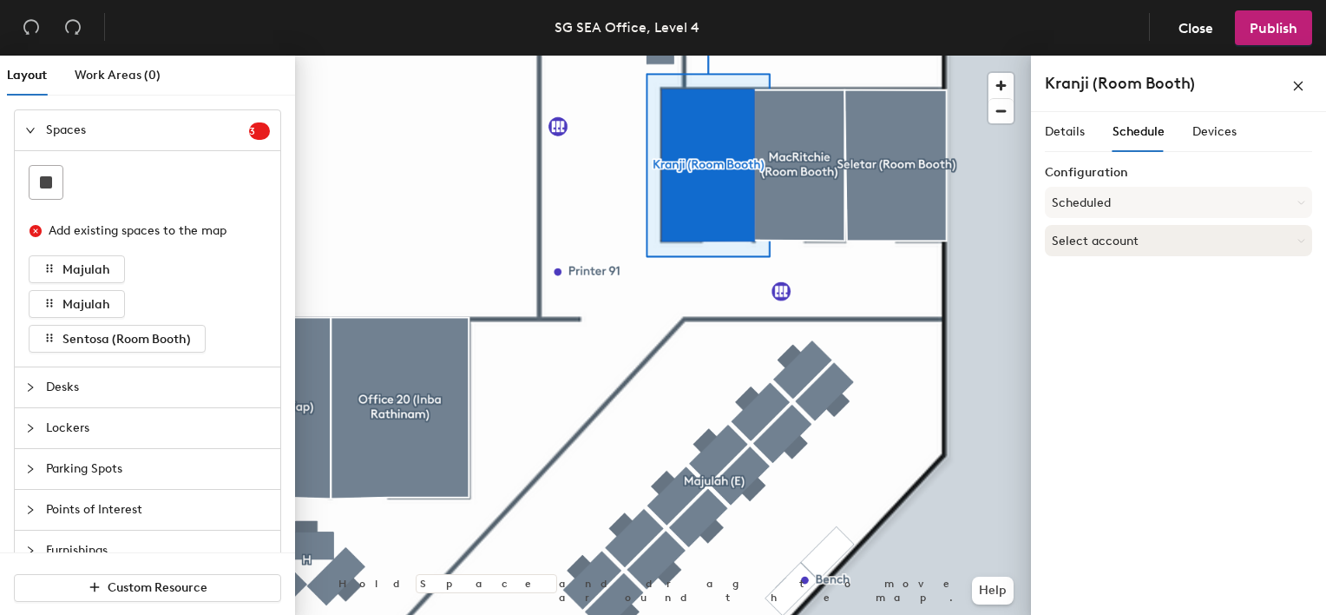
click at [1146, 240] on button "Select account" at bounding box center [1178, 240] width 267 height 31
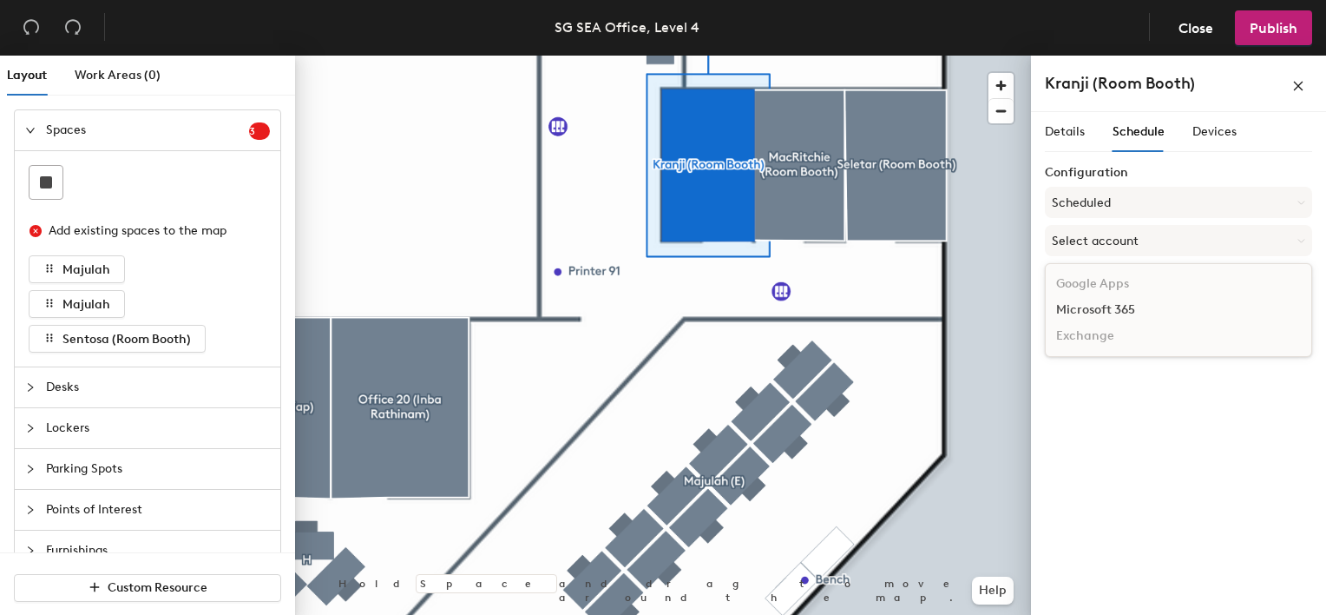
click at [1105, 312] on div "Microsoft 365" at bounding box center [1179, 310] width 266 height 26
click at [1173, 203] on button "Scheduled" at bounding box center [1178, 202] width 267 height 31
click at [1120, 238] on div "On-demand" at bounding box center [1179, 246] width 266 height 26
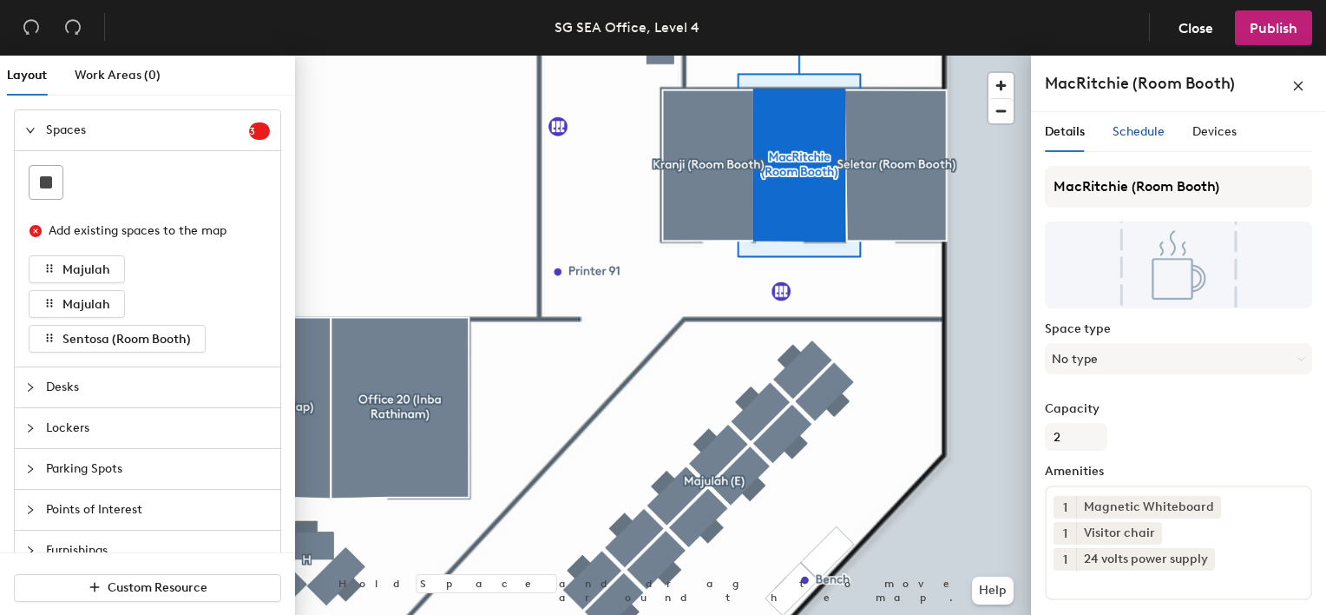
click at [1154, 135] on span "Schedule" at bounding box center [1139, 131] width 52 height 15
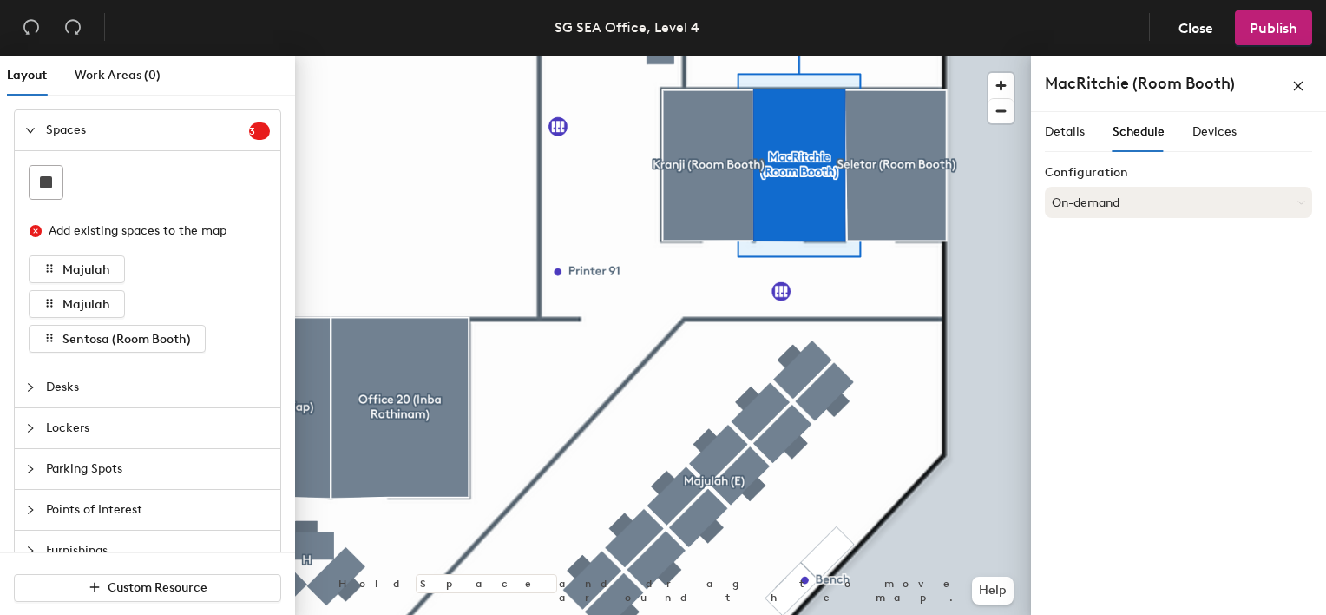
click at [1152, 206] on button "On-demand" at bounding box center [1178, 202] width 267 height 31
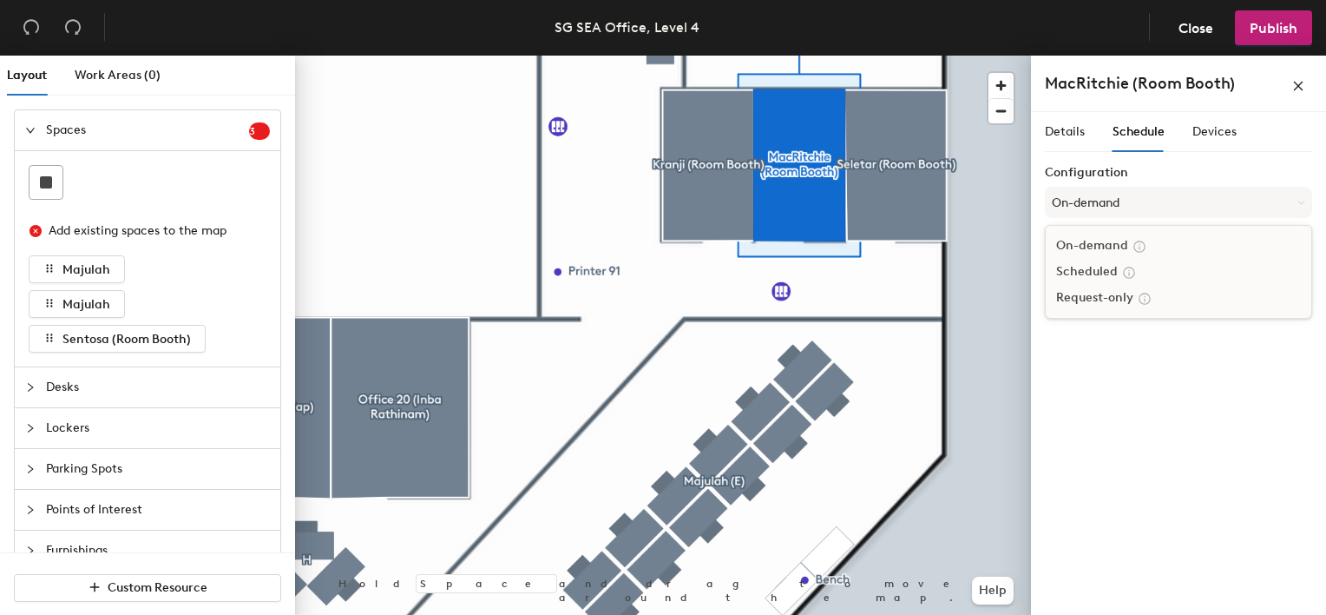
click at [1119, 262] on div at bounding box center [1127, 271] width 19 height 19
click at [1155, 205] on button "Scheduled" at bounding box center [1178, 202] width 267 height 31
click at [1116, 239] on div "On-demand" at bounding box center [1179, 246] width 266 height 26
click at [1221, 142] on div "Devices" at bounding box center [1215, 132] width 44 height 40
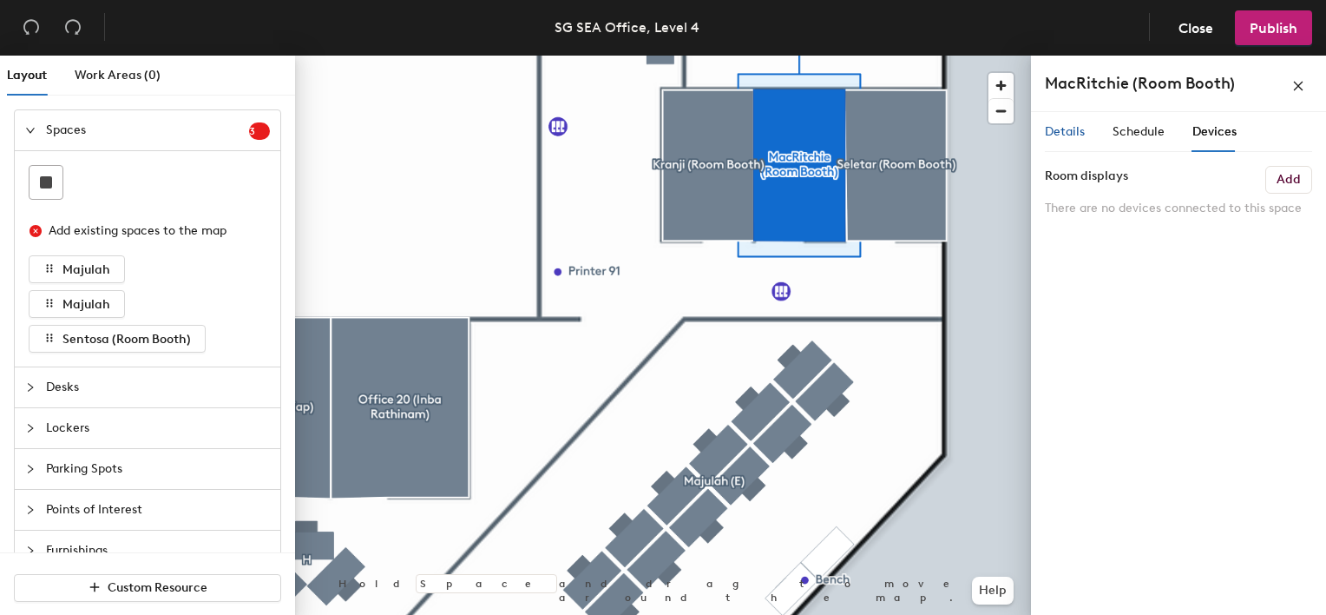
click at [1066, 134] on span "Details" at bounding box center [1065, 131] width 40 height 15
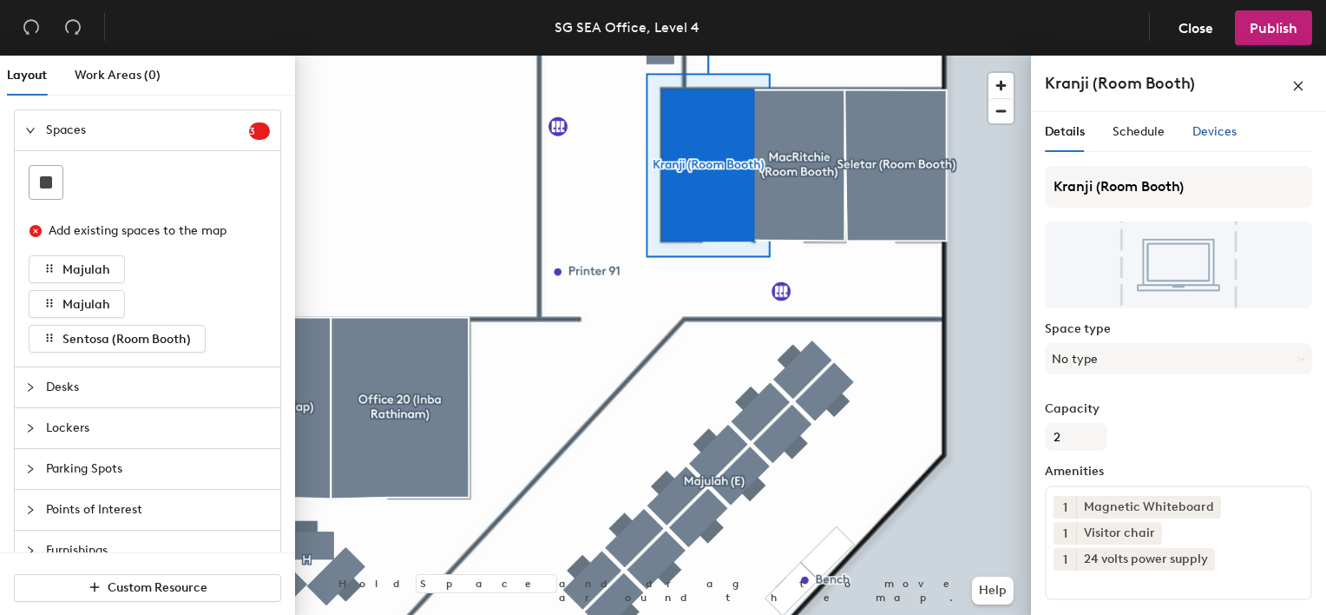
click at [1217, 134] on span "Devices" at bounding box center [1215, 131] width 44 height 15
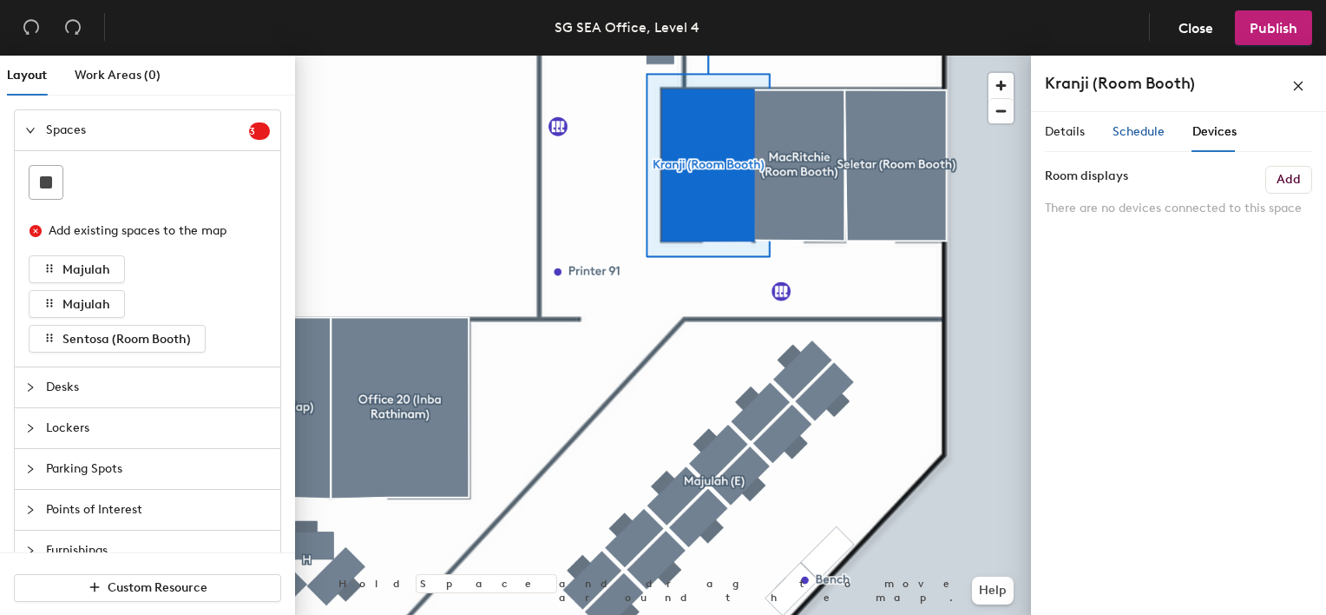
click at [1137, 130] on span "Schedule" at bounding box center [1139, 131] width 52 height 15
click at [1073, 132] on span "Details" at bounding box center [1065, 131] width 40 height 15
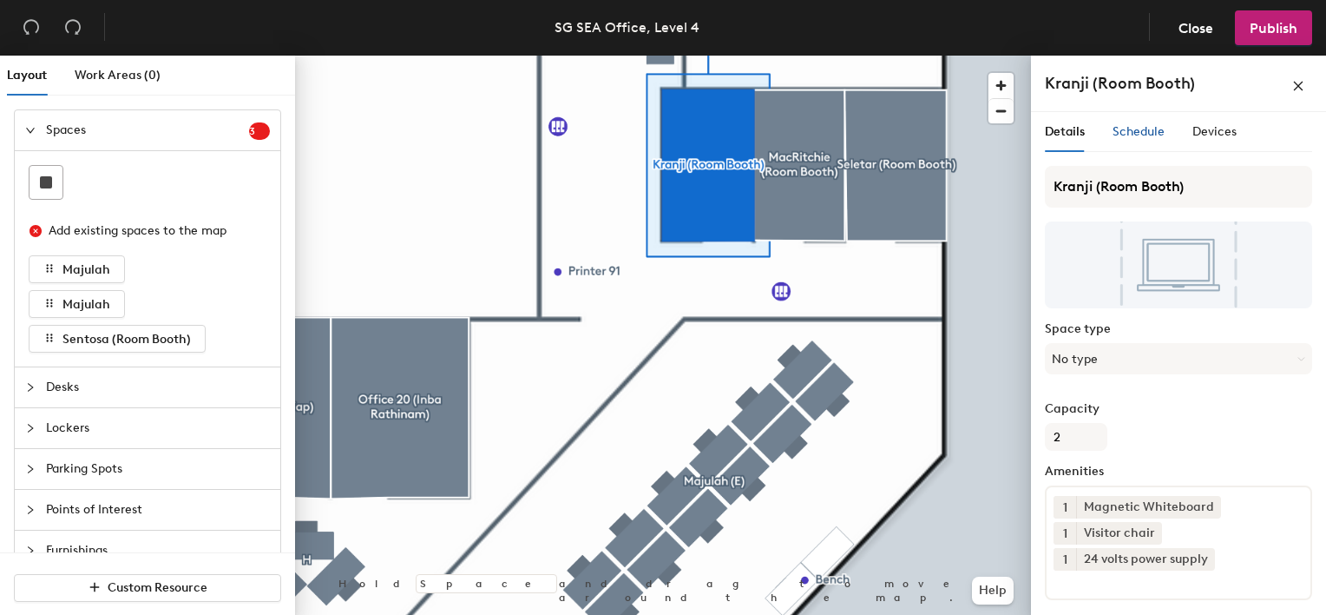
click at [1154, 127] on span "Schedule" at bounding box center [1139, 131] width 52 height 15
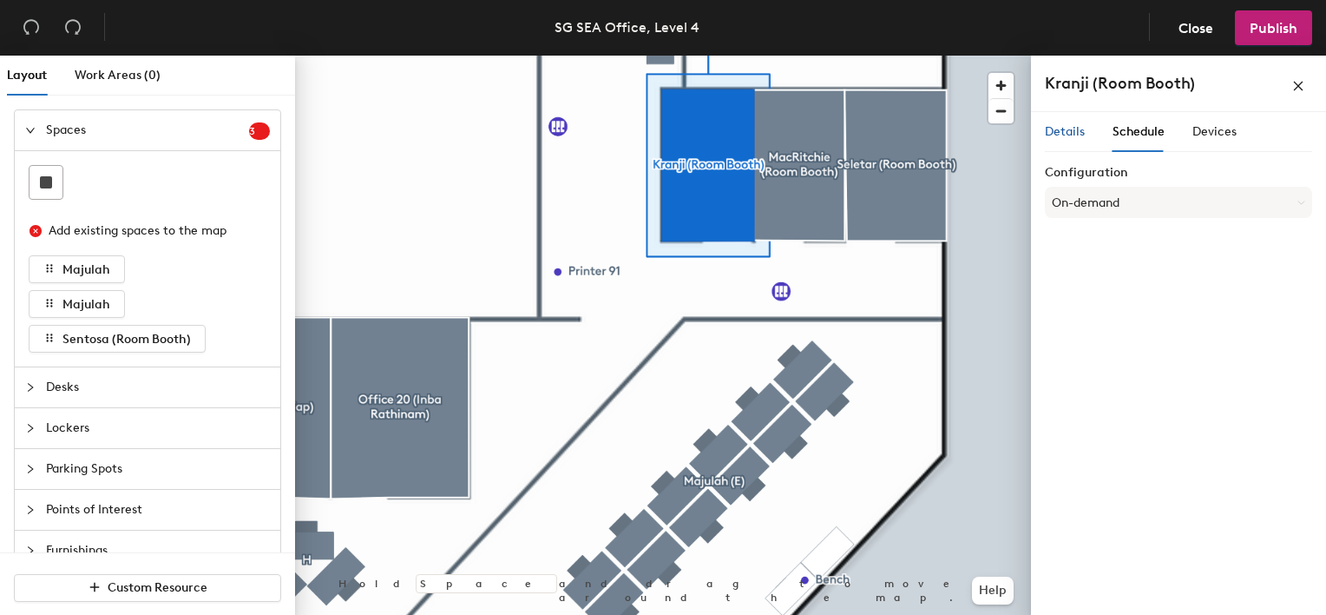
click at [1064, 123] on div "Details" at bounding box center [1065, 131] width 40 height 19
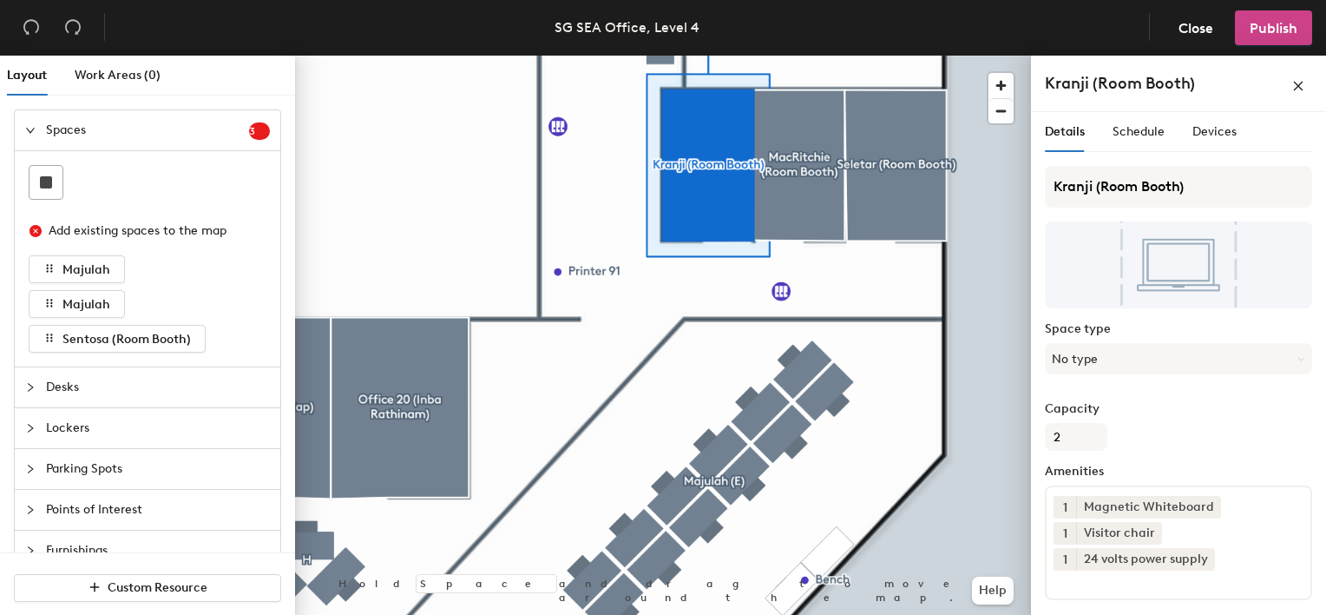
click at [1275, 33] on span "Publish" at bounding box center [1274, 28] width 48 height 16
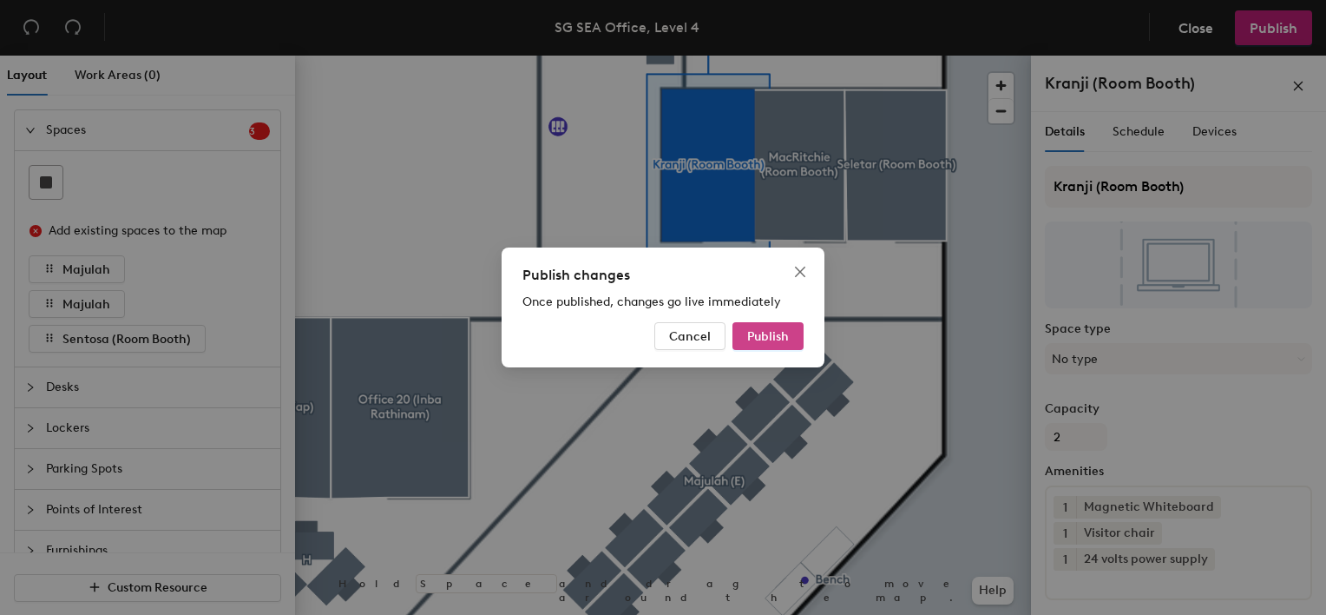
click at [773, 331] on span "Publish" at bounding box center [768, 336] width 42 height 15
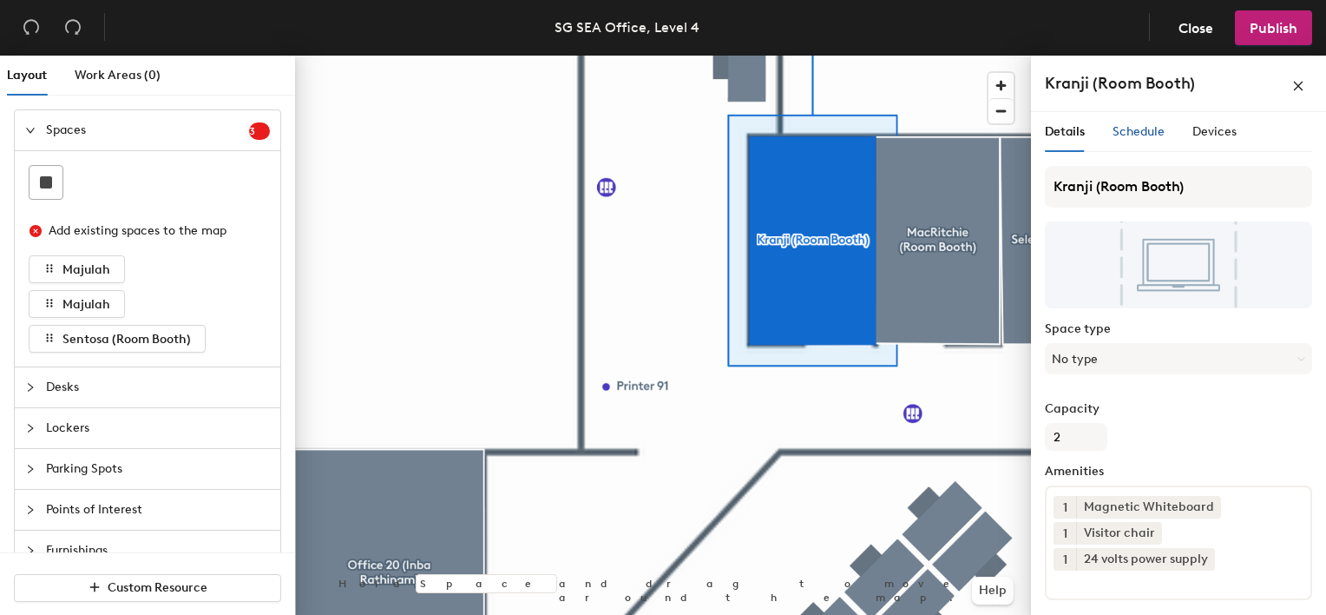
click at [1148, 128] on span "Schedule" at bounding box center [1139, 131] width 52 height 15
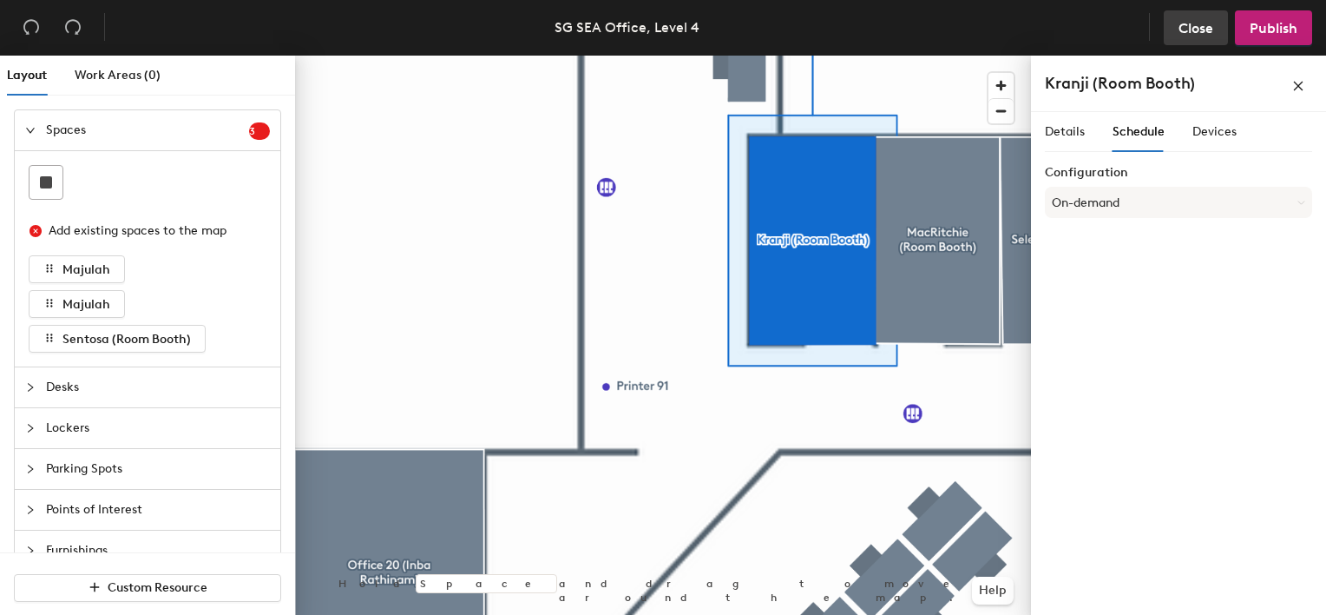
click at [1196, 28] on span "Close" at bounding box center [1196, 28] width 35 height 16
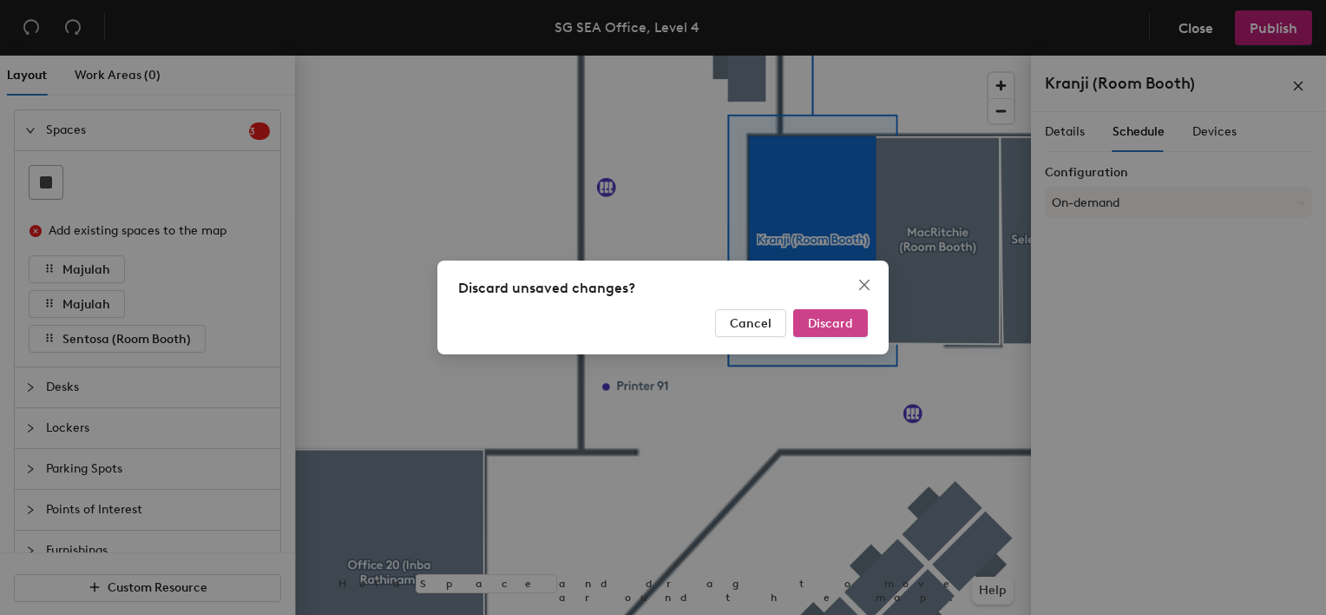
click at [832, 329] on span "Discard" at bounding box center [830, 323] width 45 height 15
